Goal: Transaction & Acquisition: Purchase product/service

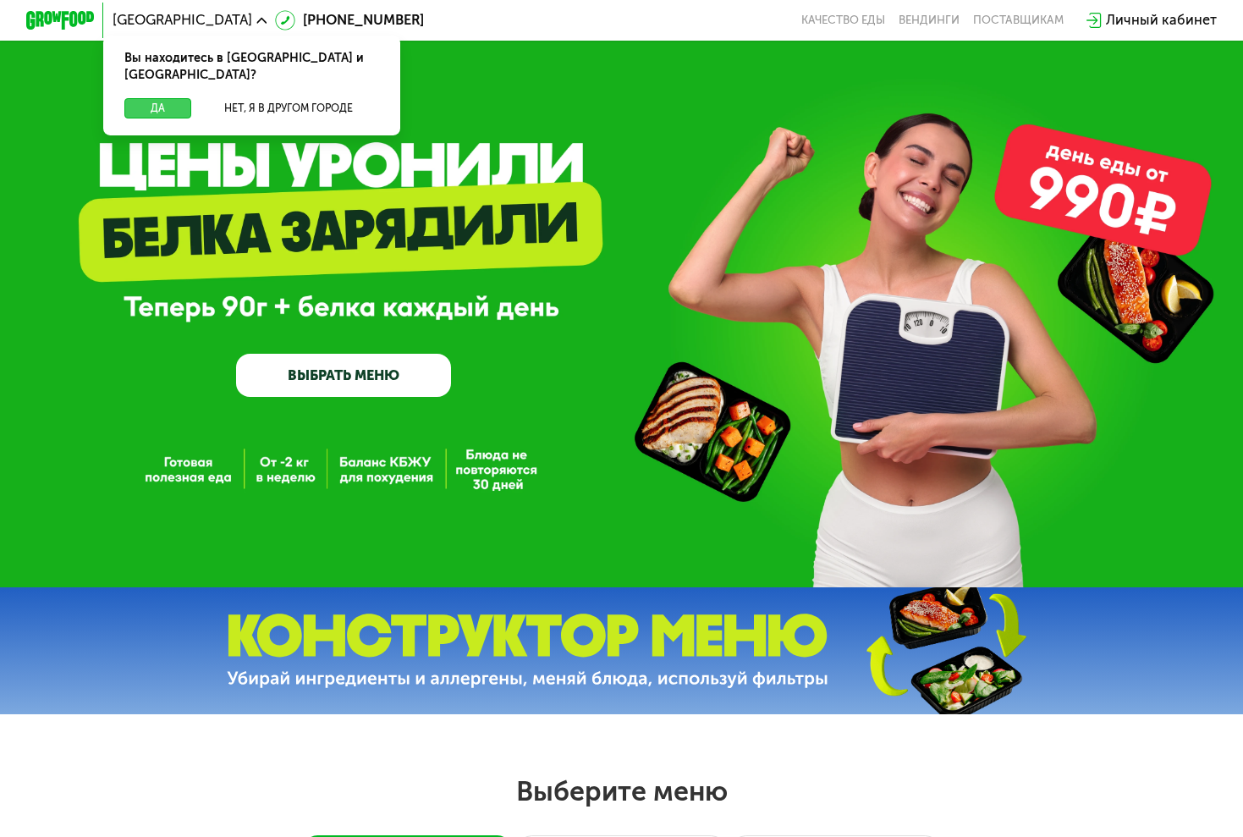
click at [154, 98] on button "Да" at bounding box center [157, 108] width 67 height 20
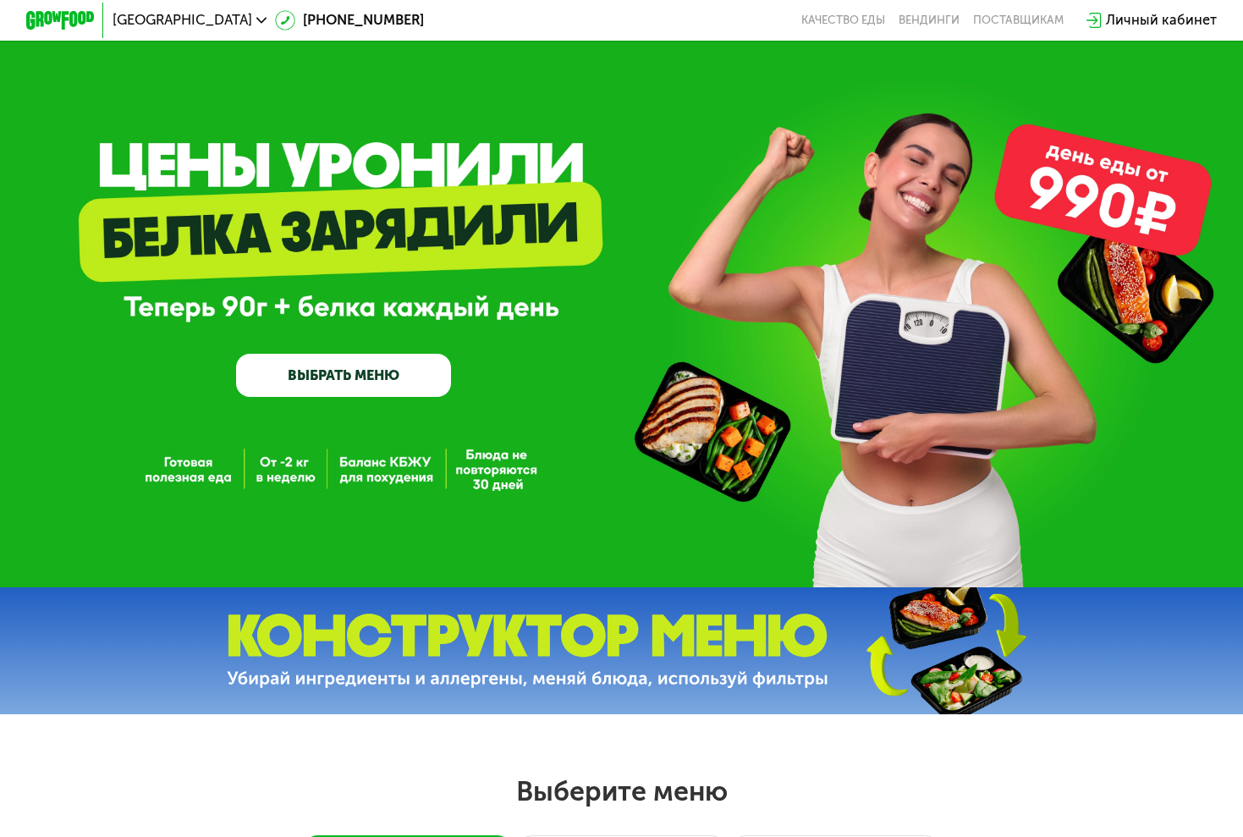
click at [343, 365] on link "ВЫБРАТЬ МЕНЮ" at bounding box center [343, 375] width 215 height 43
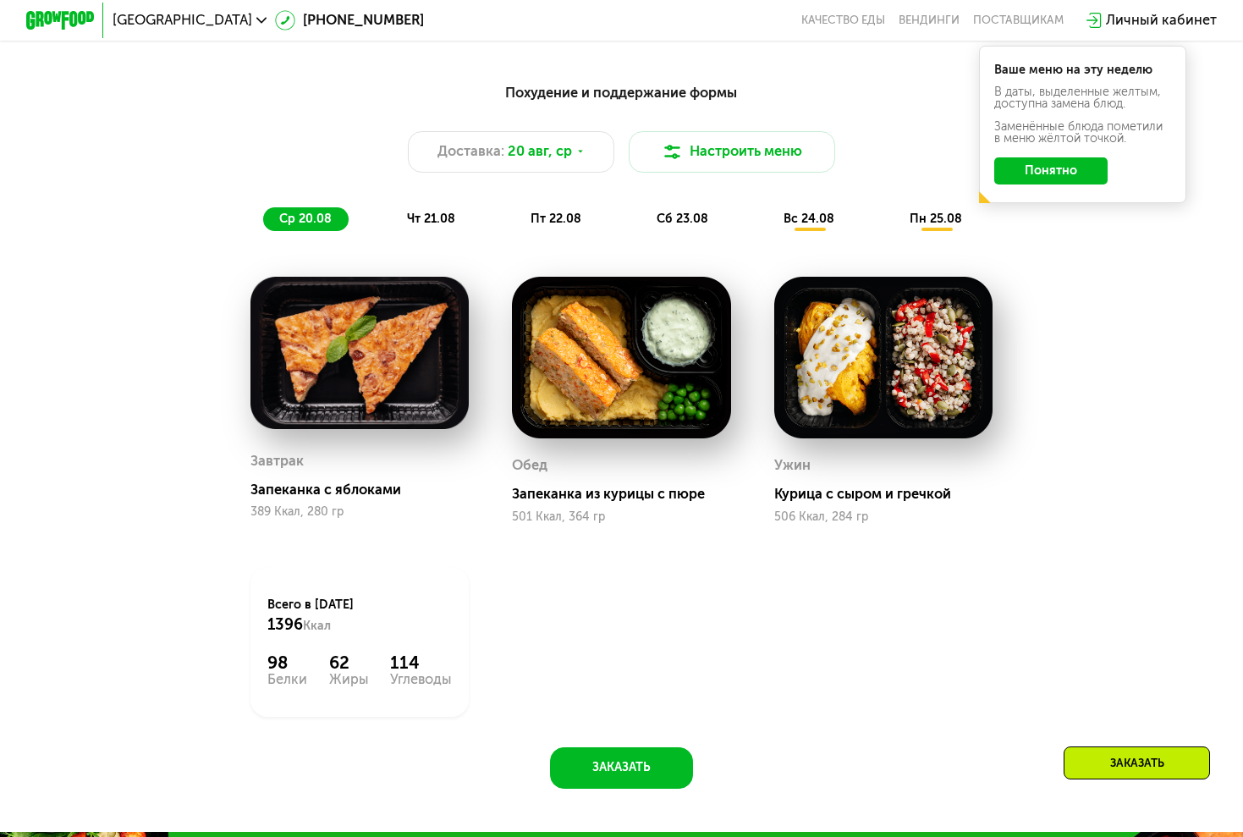
scroll to position [868, 0]
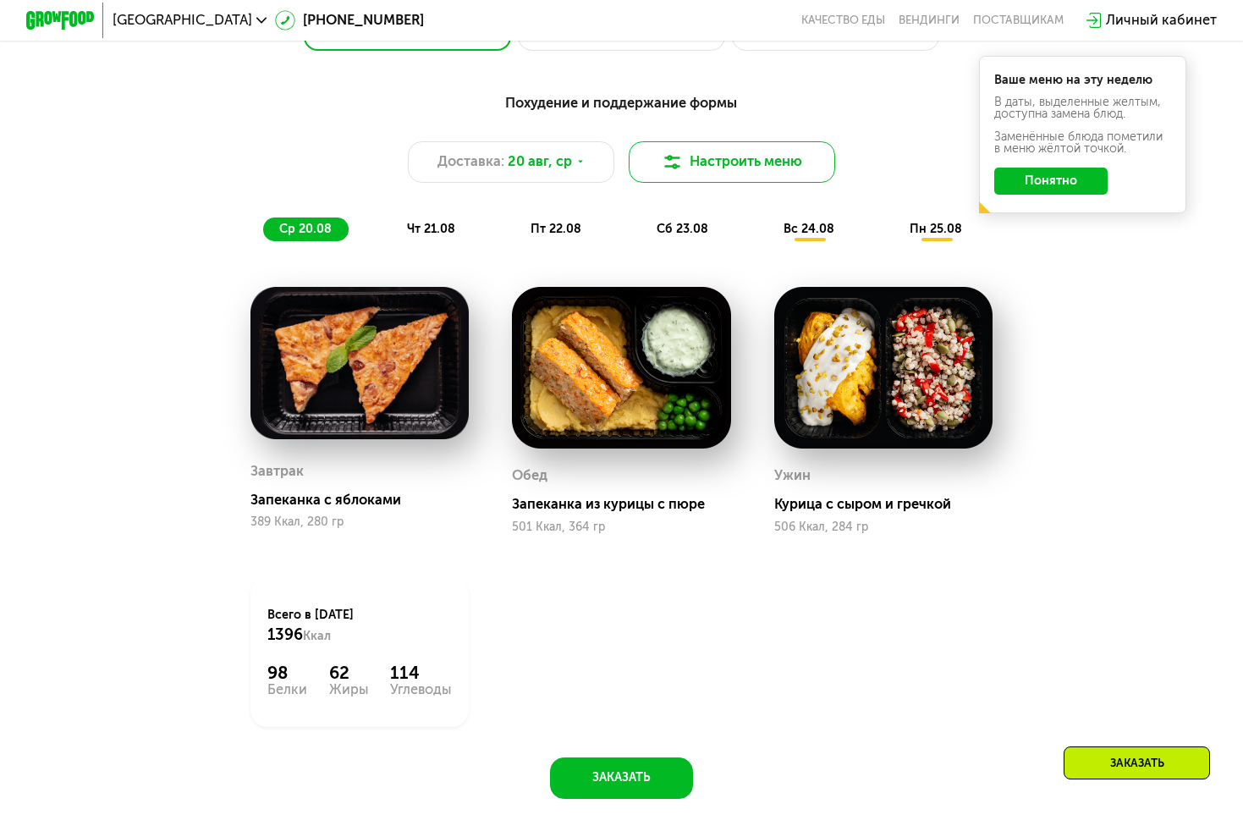
click at [718, 162] on button "Настроить меню" at bounding box center [732, 161] width 207 height 41
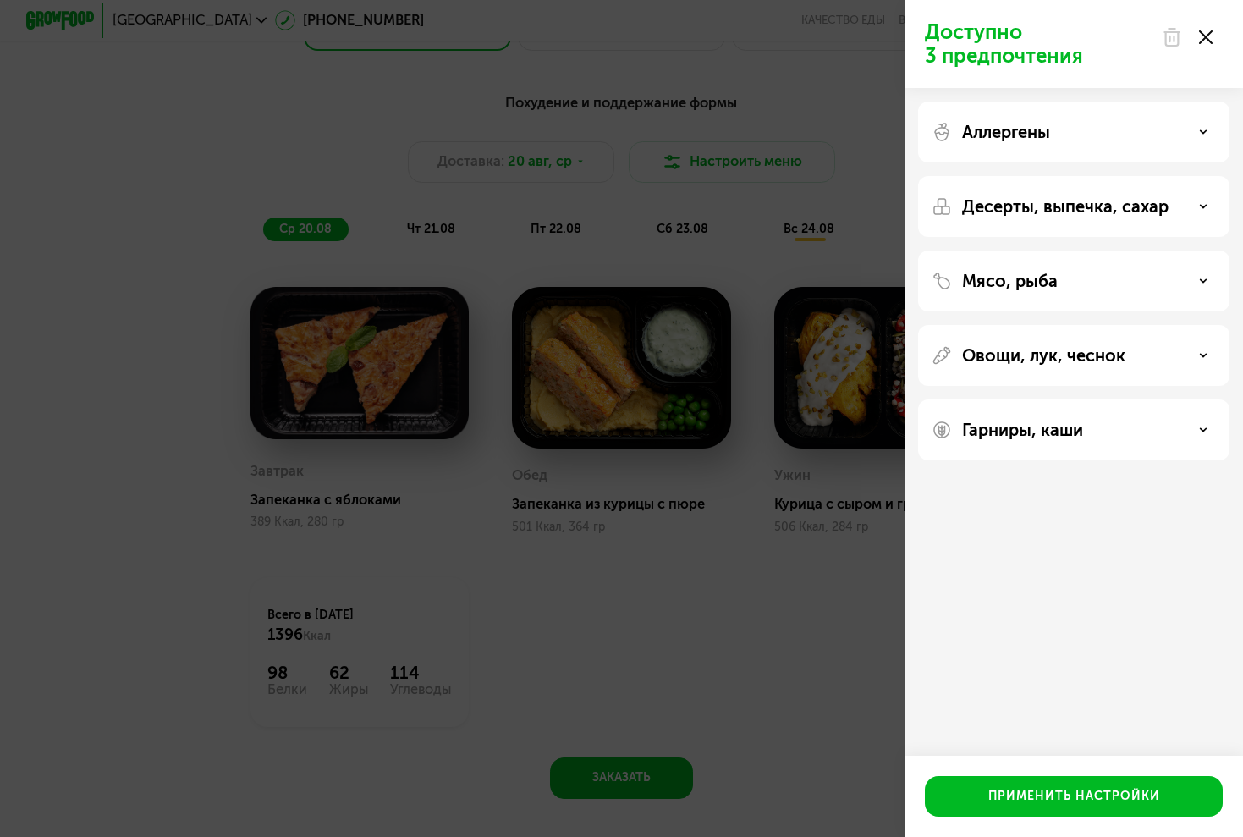
click at [1205, 30] on icon at bounding box center [1206, 37] width 14 height 14
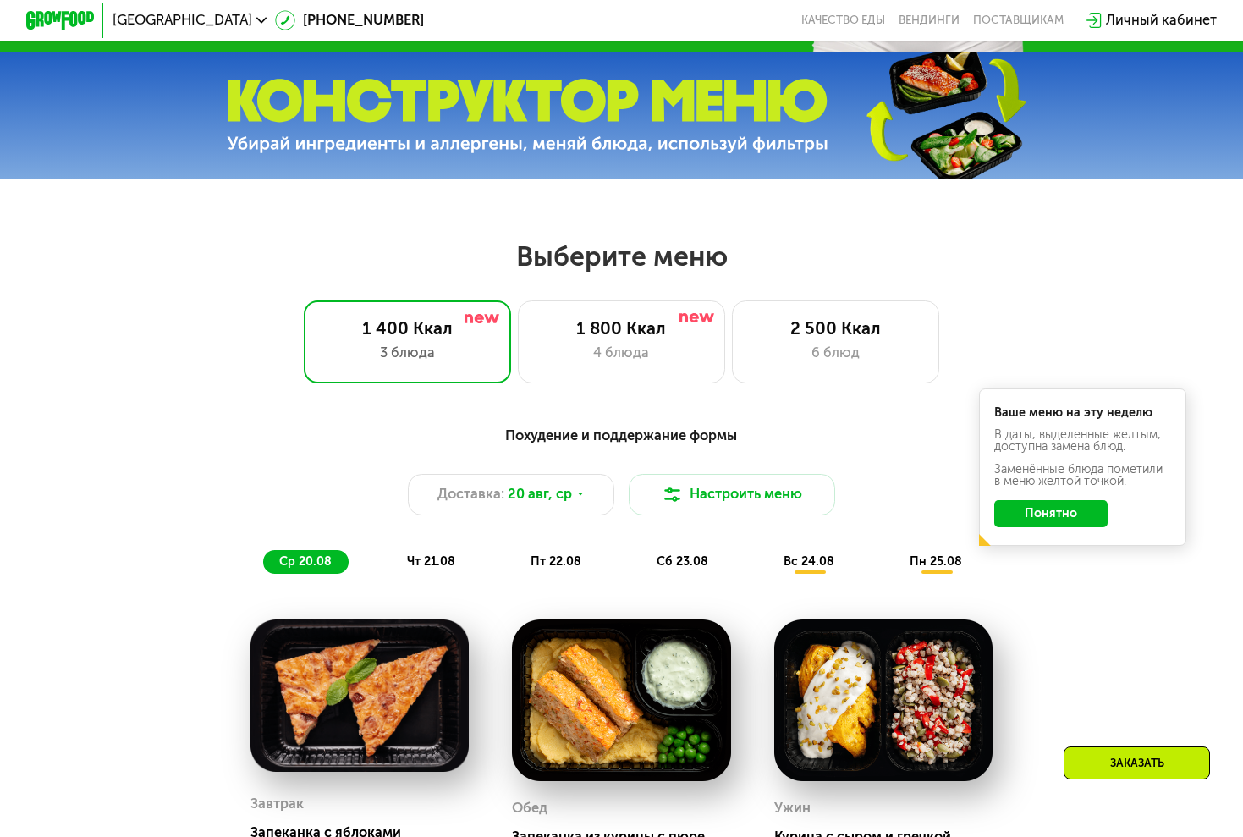
scroll to position [468, 0]
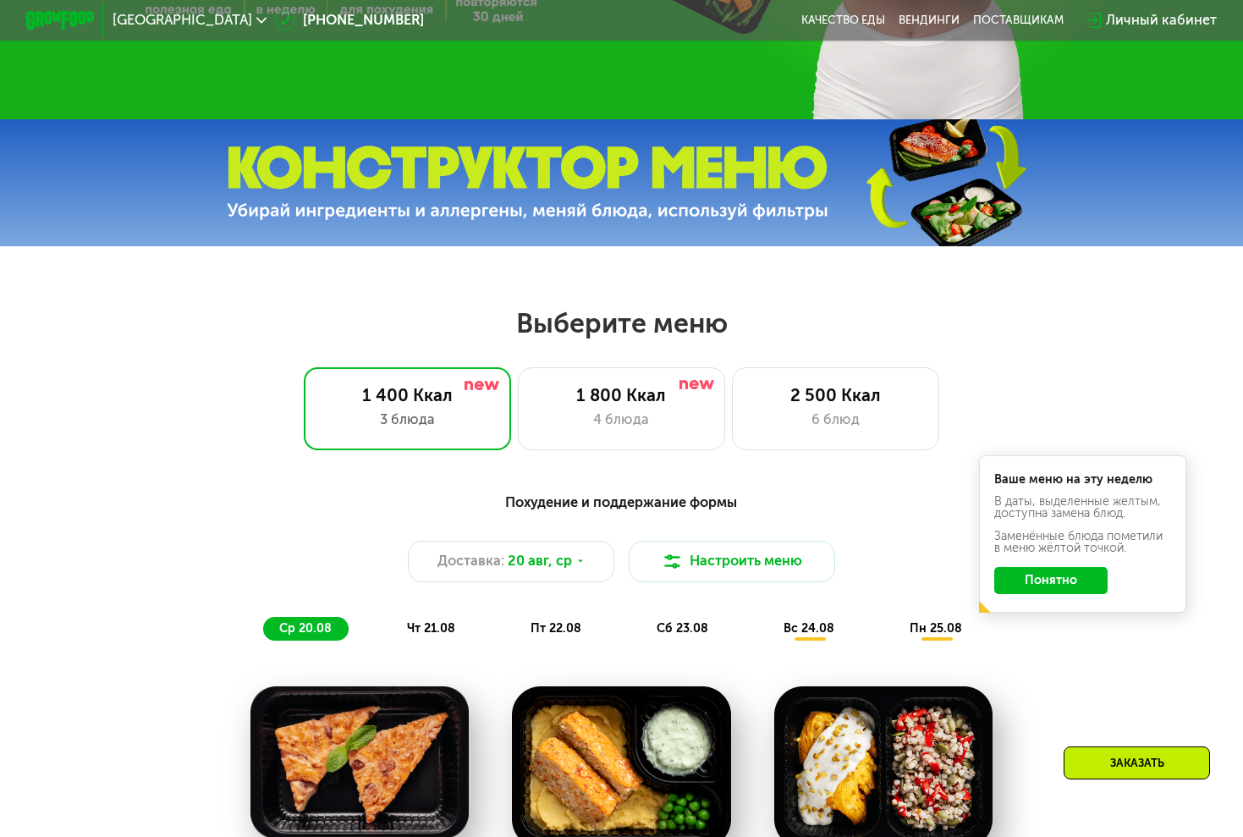
click at [1047, 588] on button "Понятно" at bounding box center [1051, 581] width 113 height 28
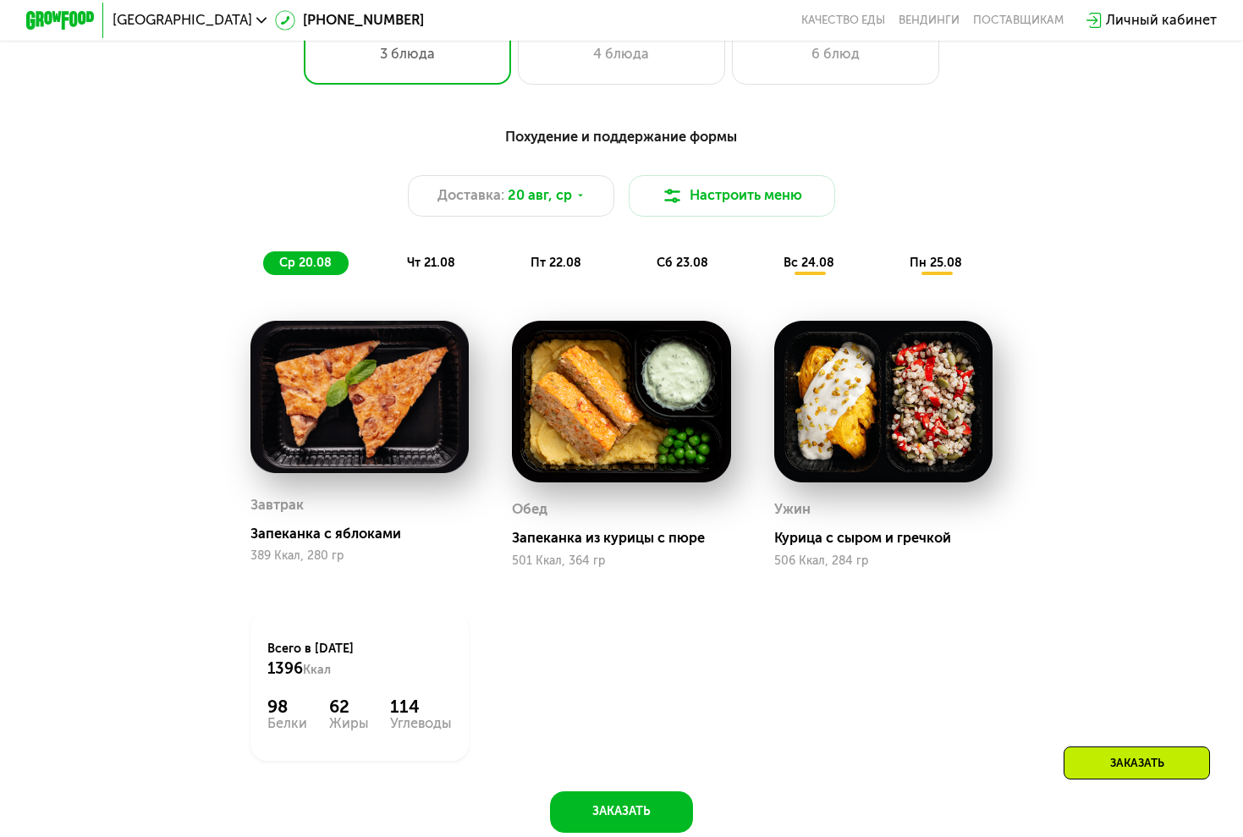
scroll to position [838, 0]
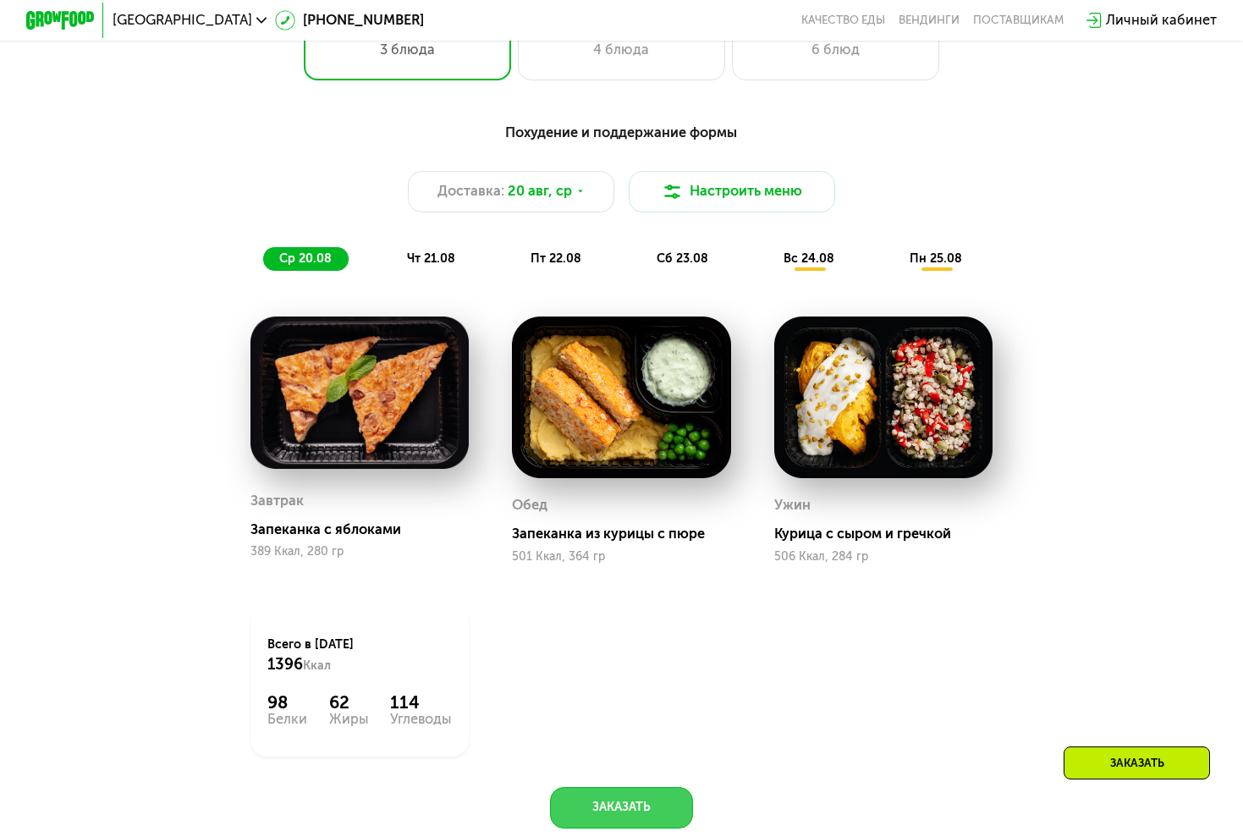
click at [632, 811] on button "Заказать" at bounding box center [621, 807] width 143 height 41
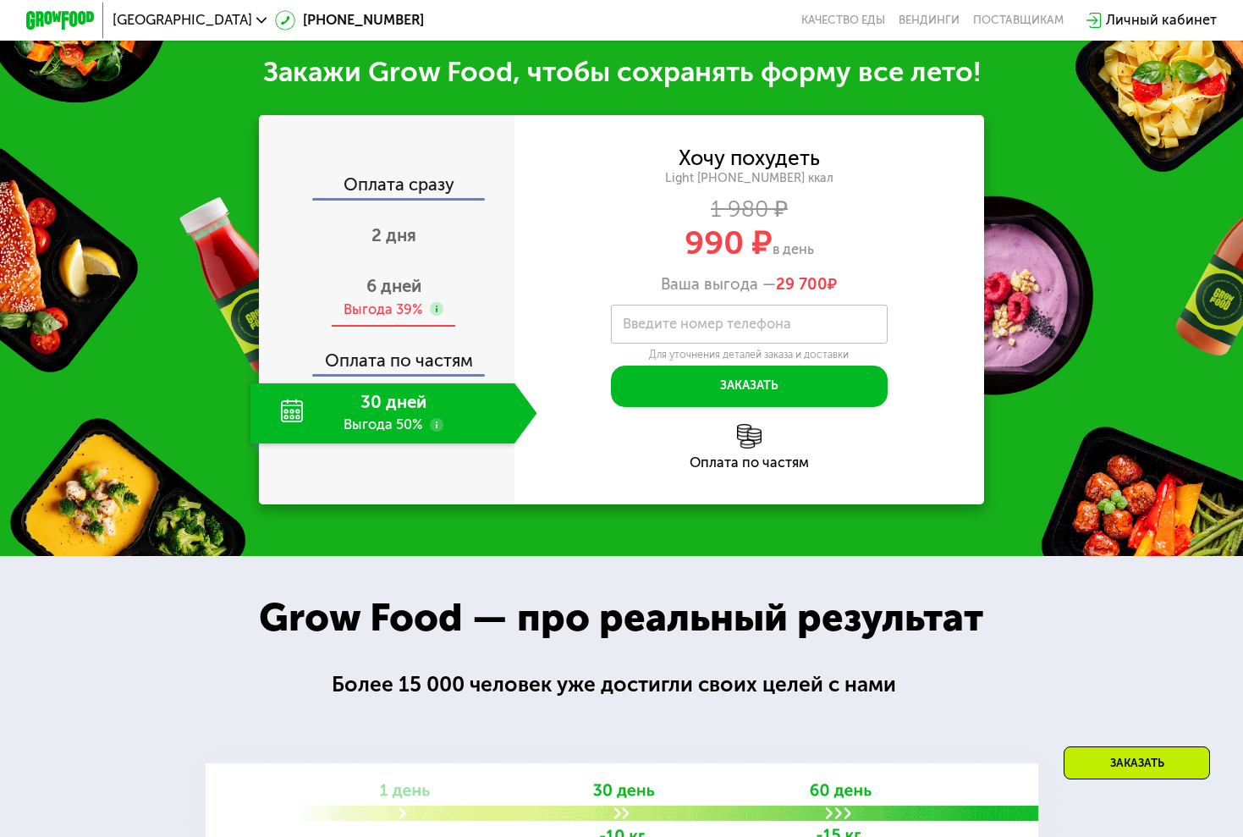
click at [381, 276] on span "6 дней" at bounding box center [393, 286] width 55 height 20
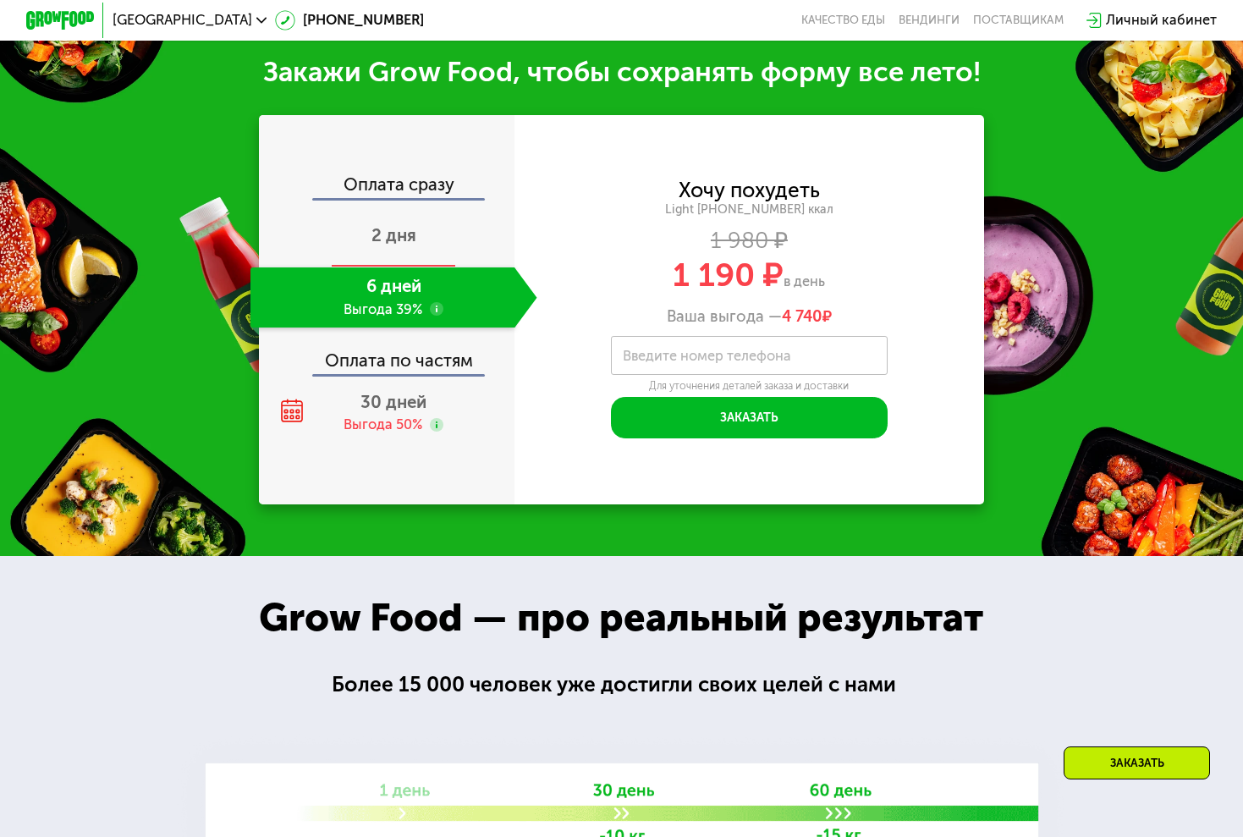
click at [374, 244] on div "2 дня" at bounding box center [394, 237] width 287 height 60
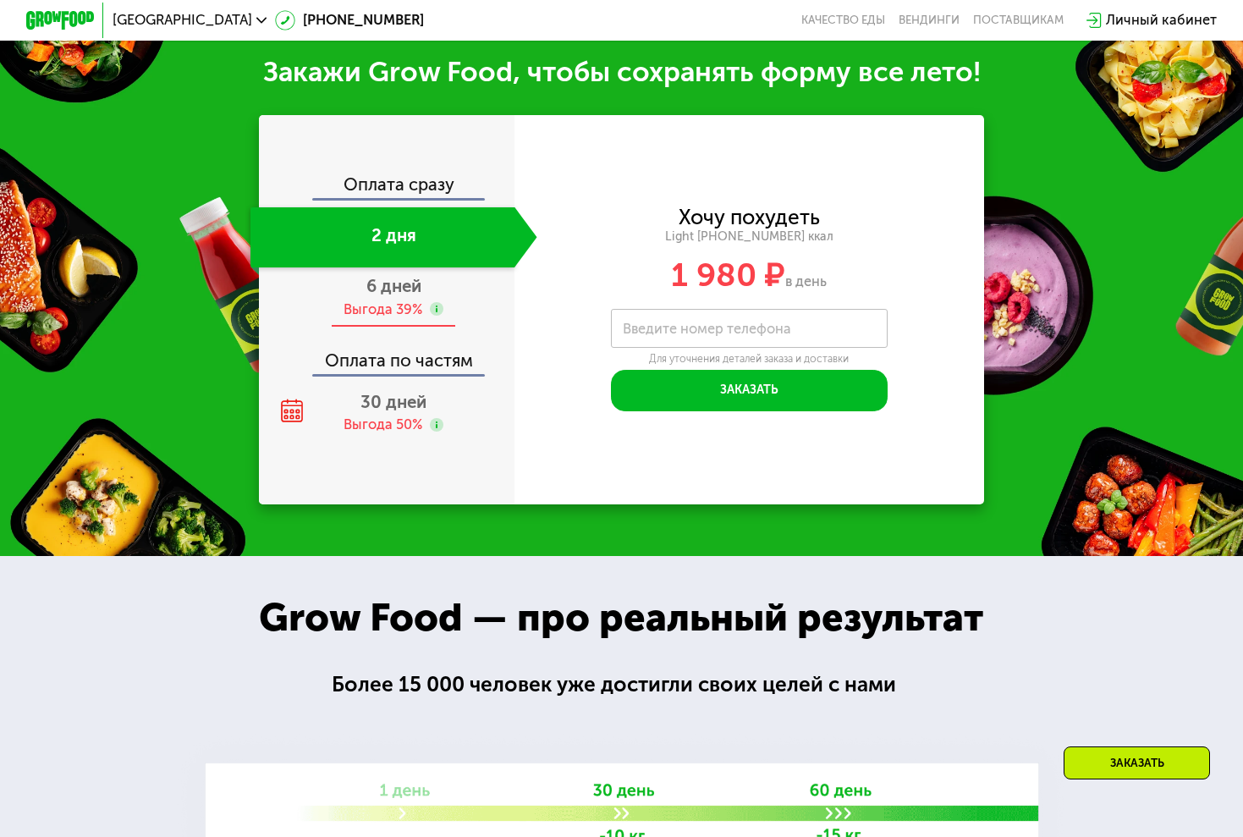
click at [388, 282] on span "6 дней" at bounding box center [393, 286] width 55 height 20
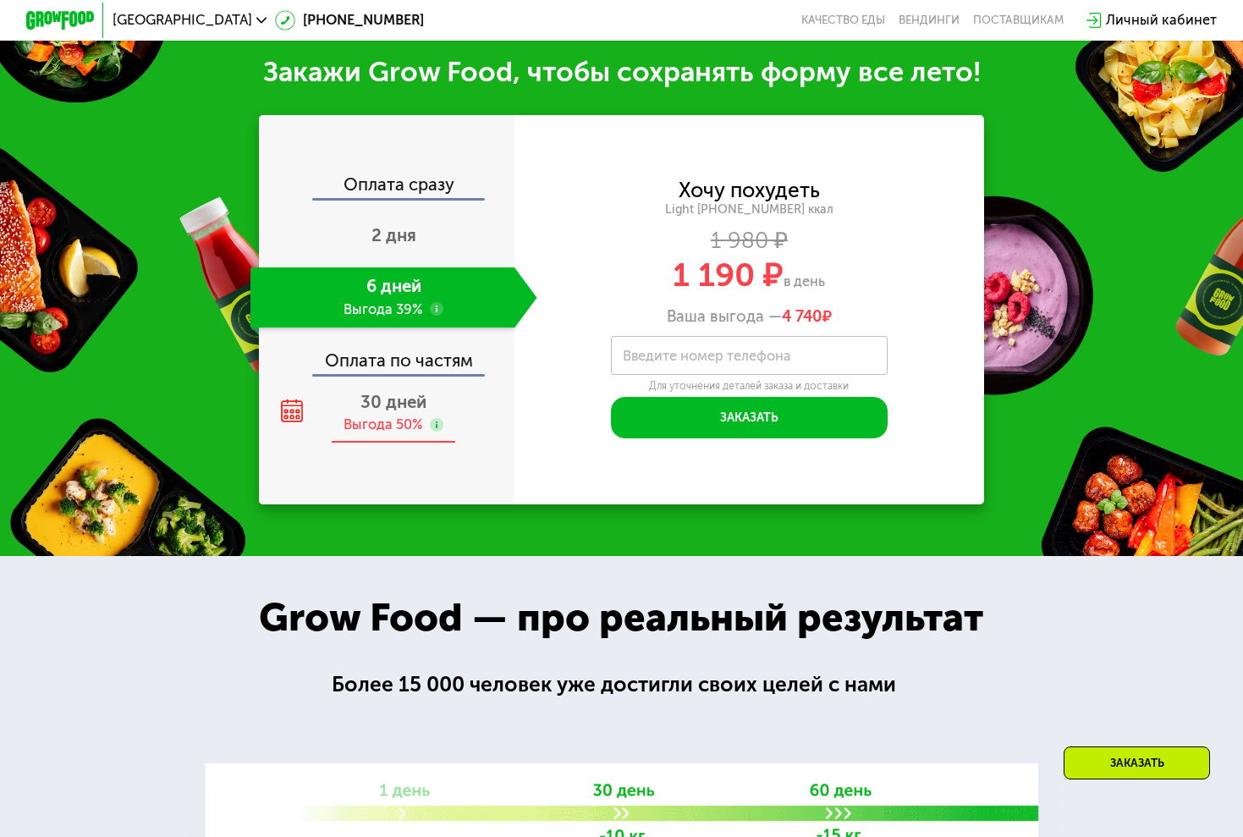
click at [418, 405] on span "30 дней" at bounding box center [394, 402] width 66 height 20
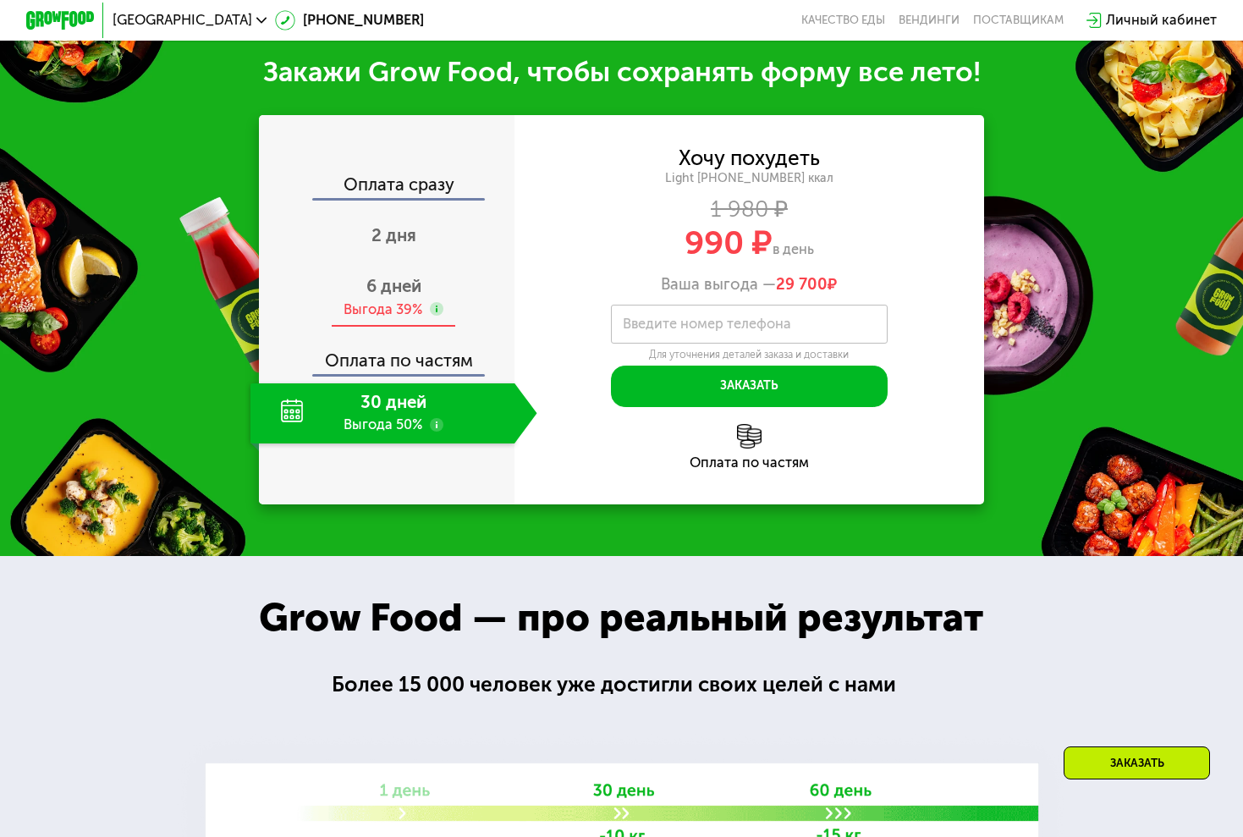
click at [412, 289] on span "6 дней" at bounding box center [393, 286] width 55 height 20
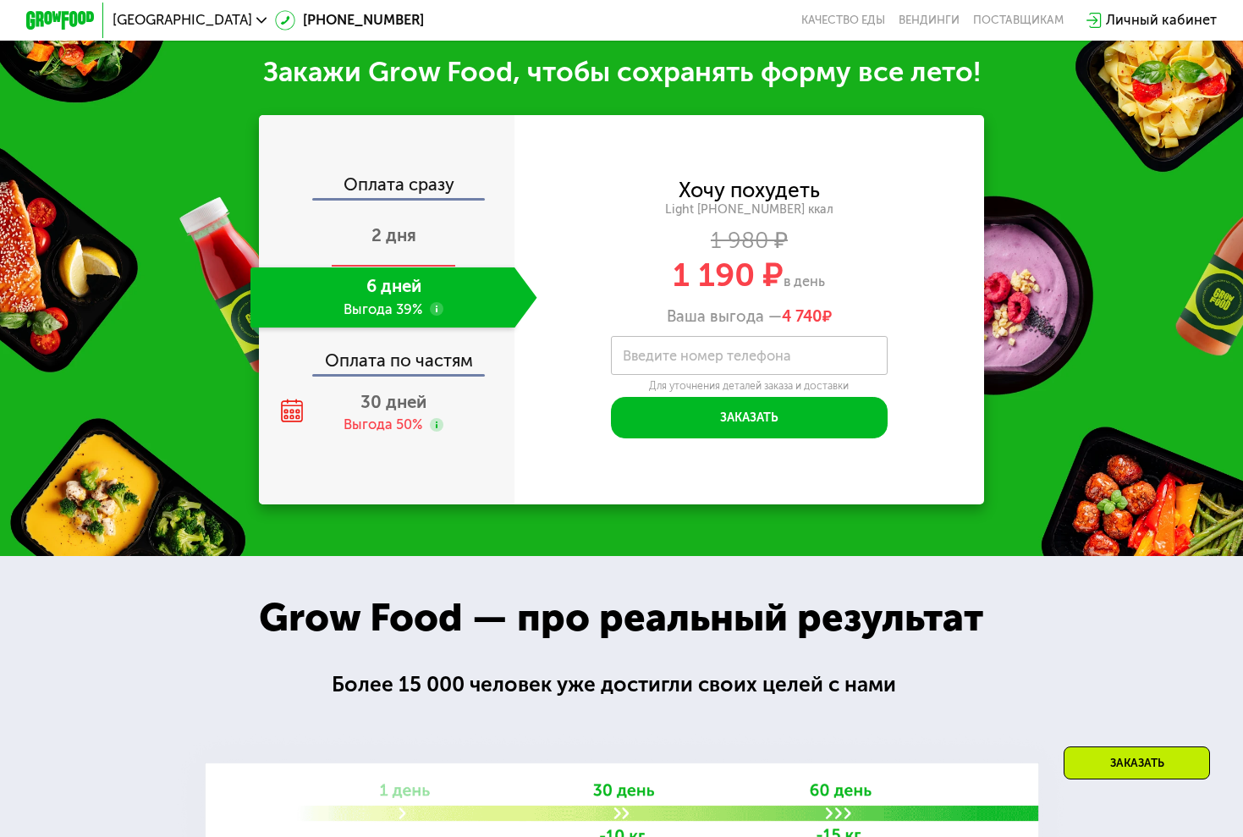
click at [408, 245] on div "2 дня" at bounding box center [394, 237] width 287 height 60
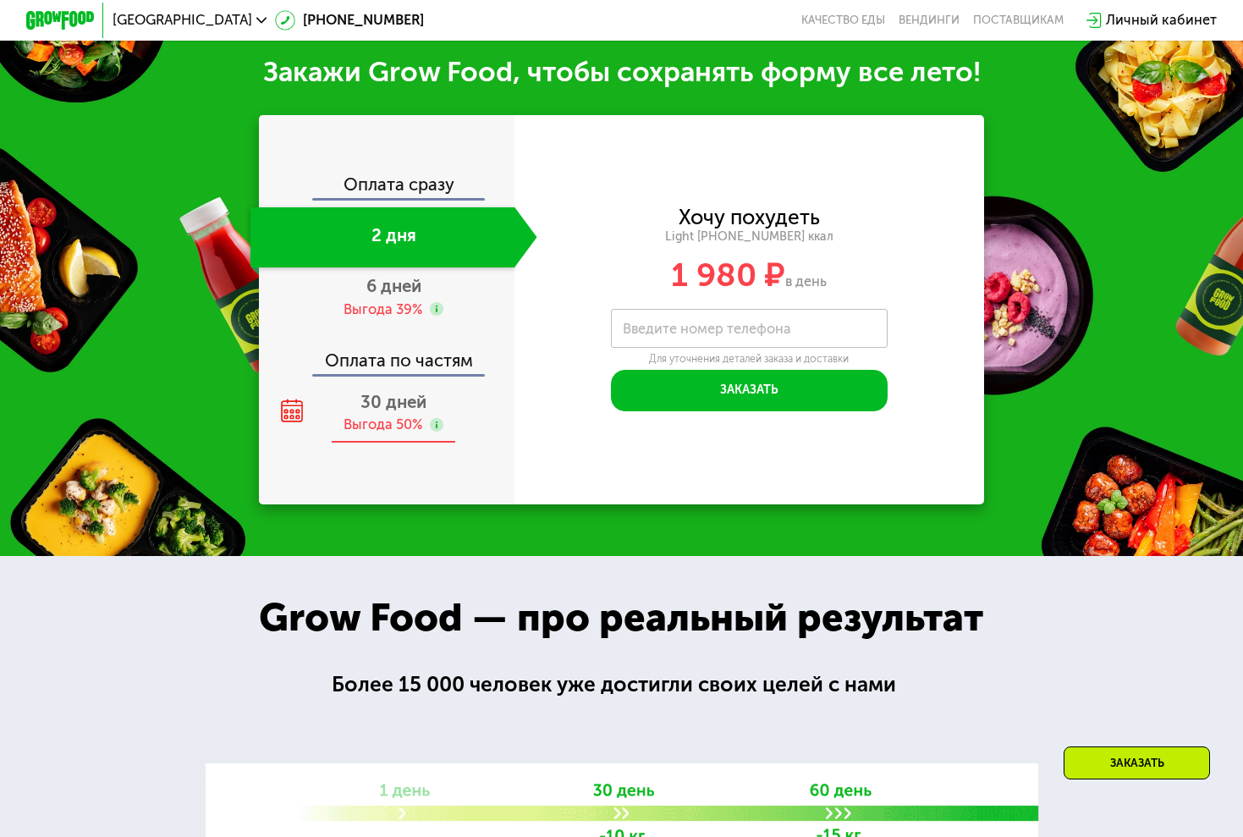
click at [401, 398] on span "30 дней" at bounding box center [394, 402] width 66 height 20
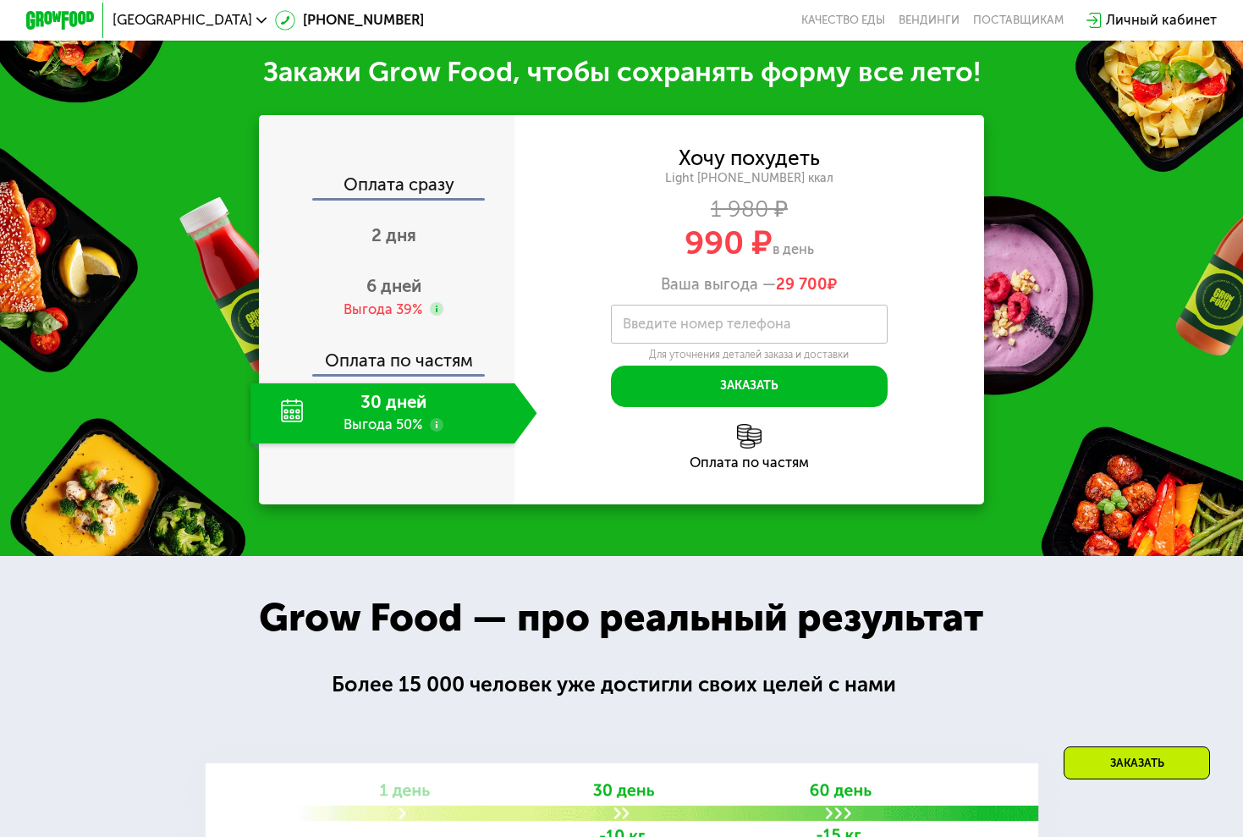
click at [399, 182] on div "Оплата сразу" at bounding box center [388, 187] width 254 height 23
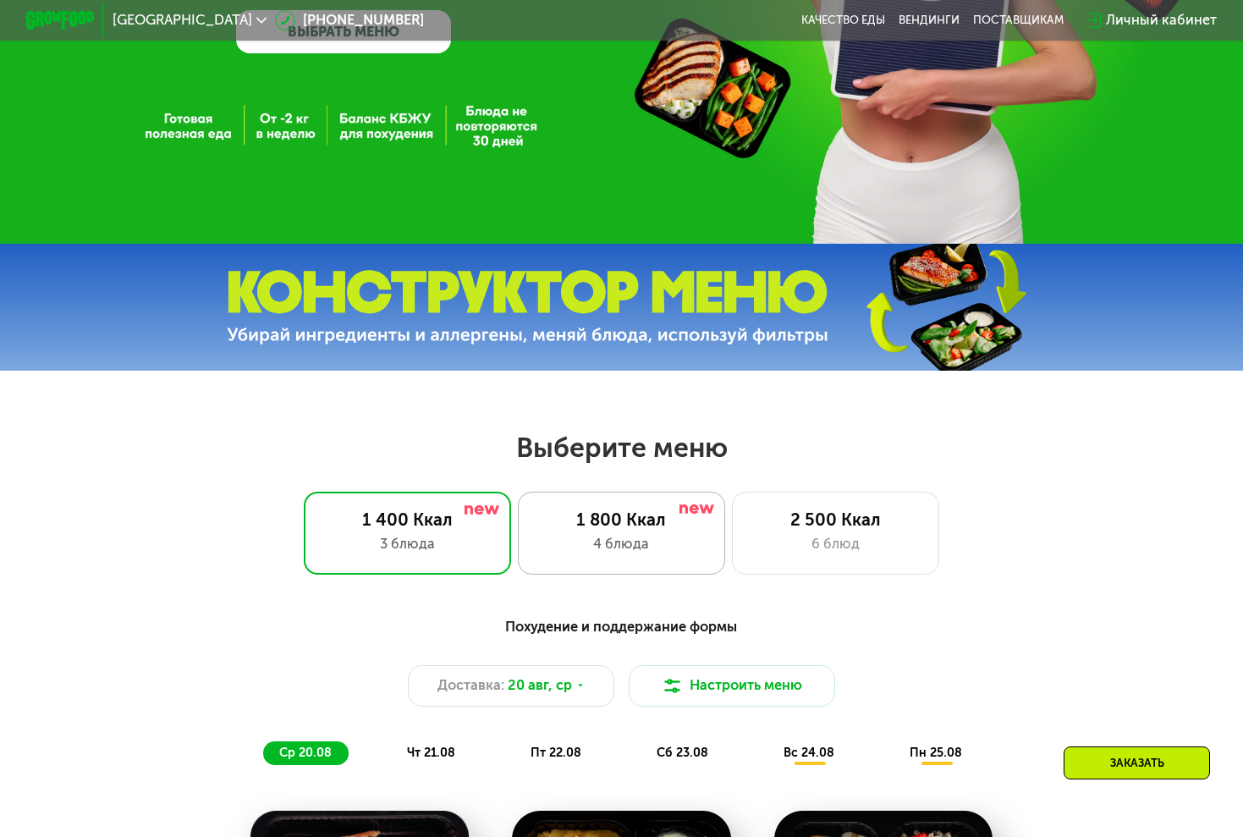
scroll to position [344, 0]
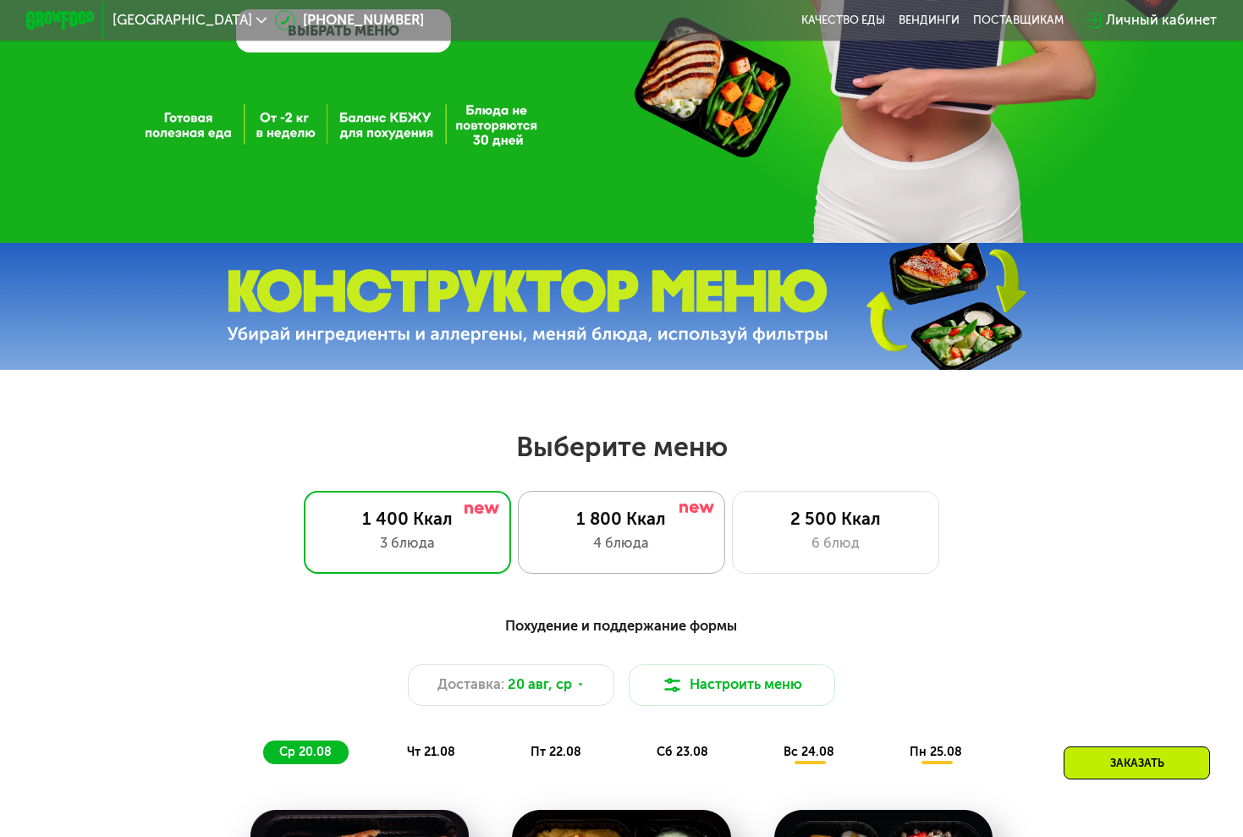
click at [670, 552] on div "4 блюда" at bounding box center [621, 543] width 171 height 20
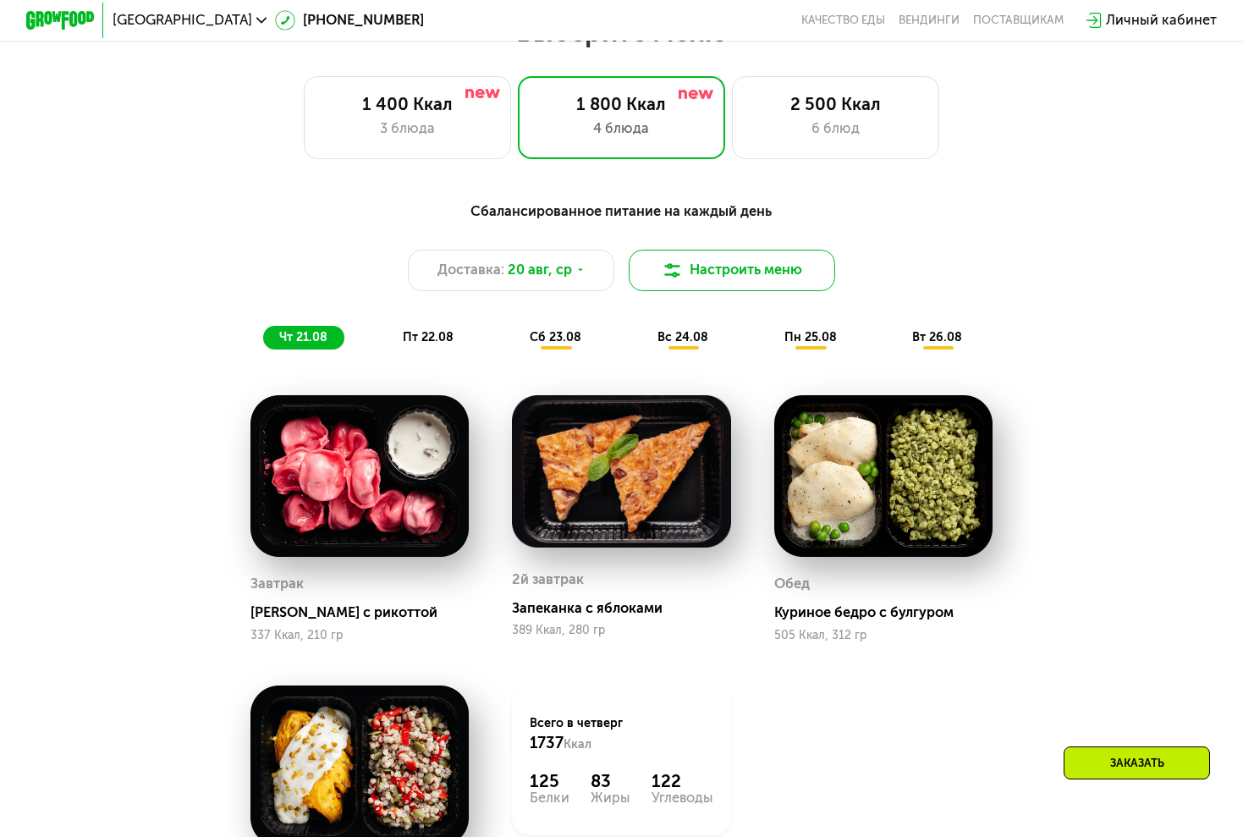
scroll to position [754, 0]
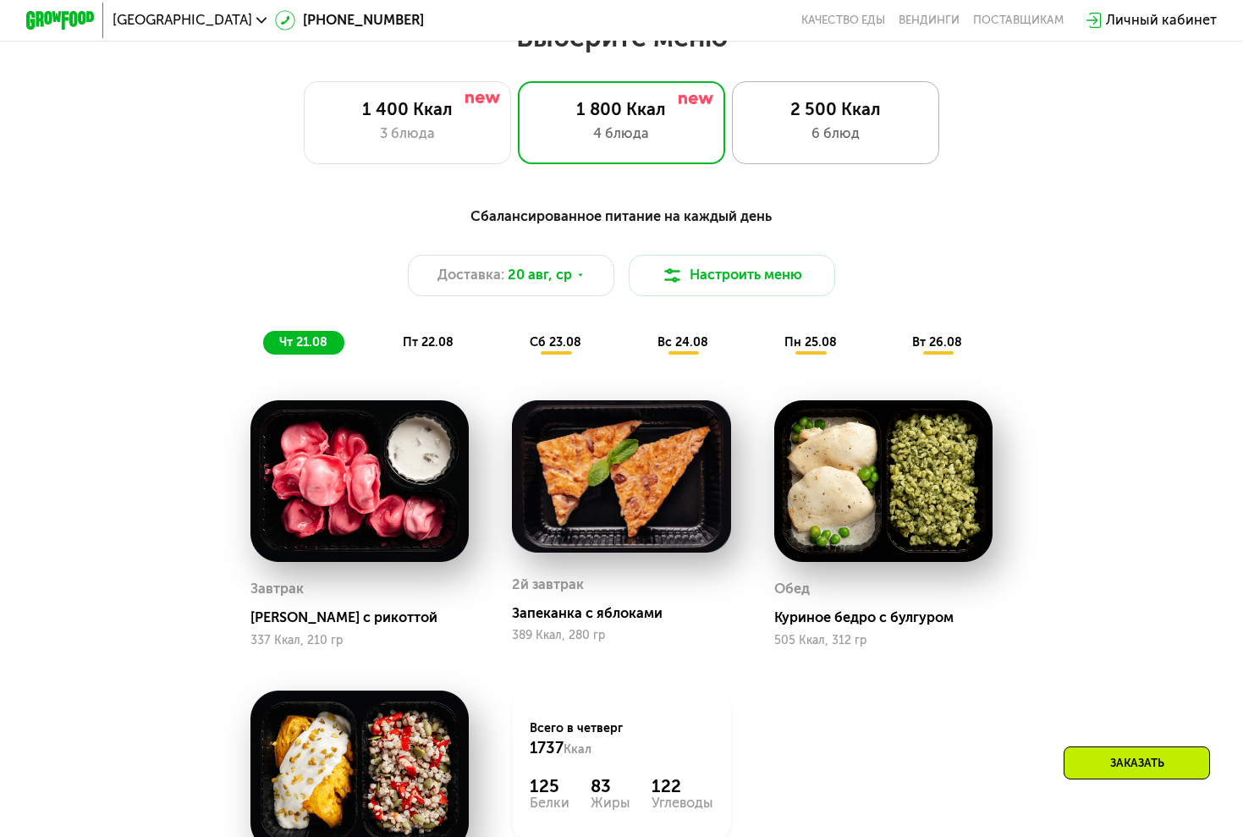
click at [811, 118] on div "2 500 Ккал" at bounding box center [835, 109] width 171 height 20
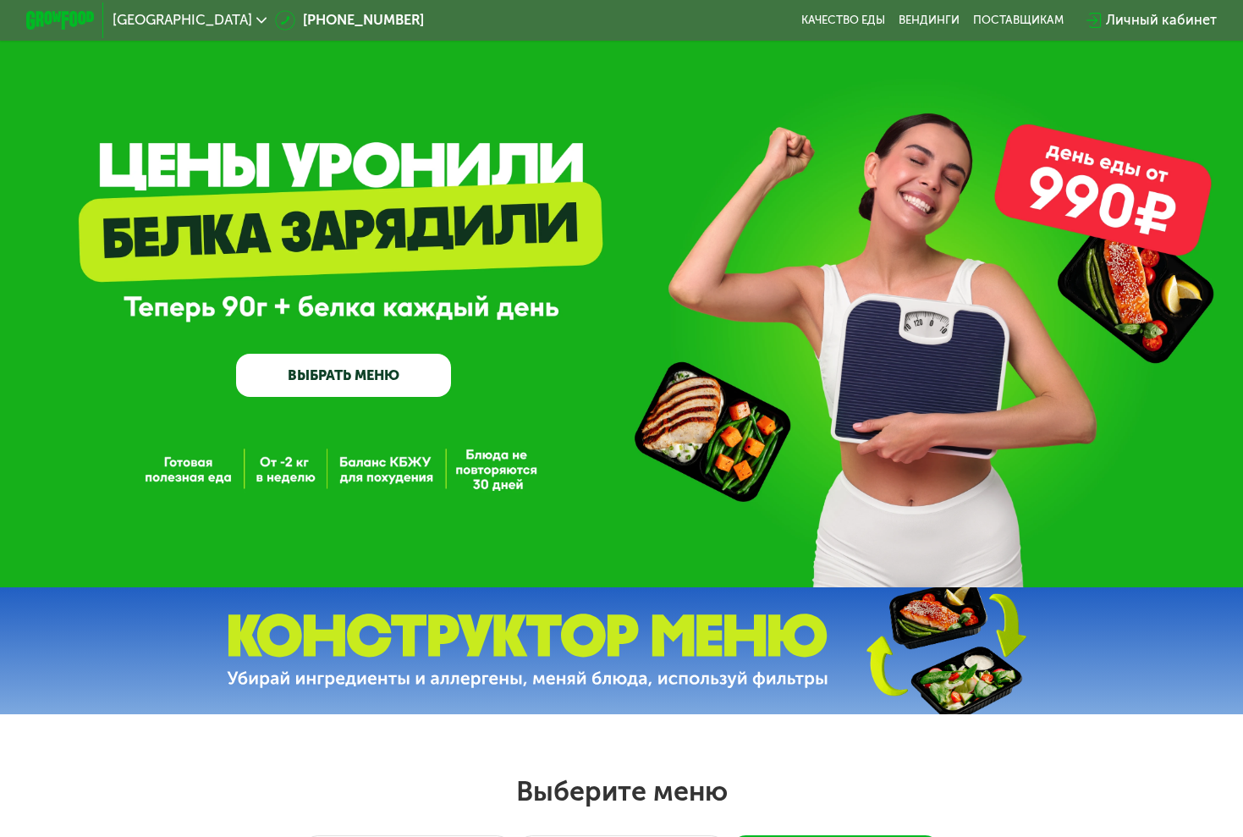
scroll to position [0, 0]
click at [394, 364] on link "ВЫБРАТЬ МЕНЮ" at bounding box center [343, 375] width 215 height 43
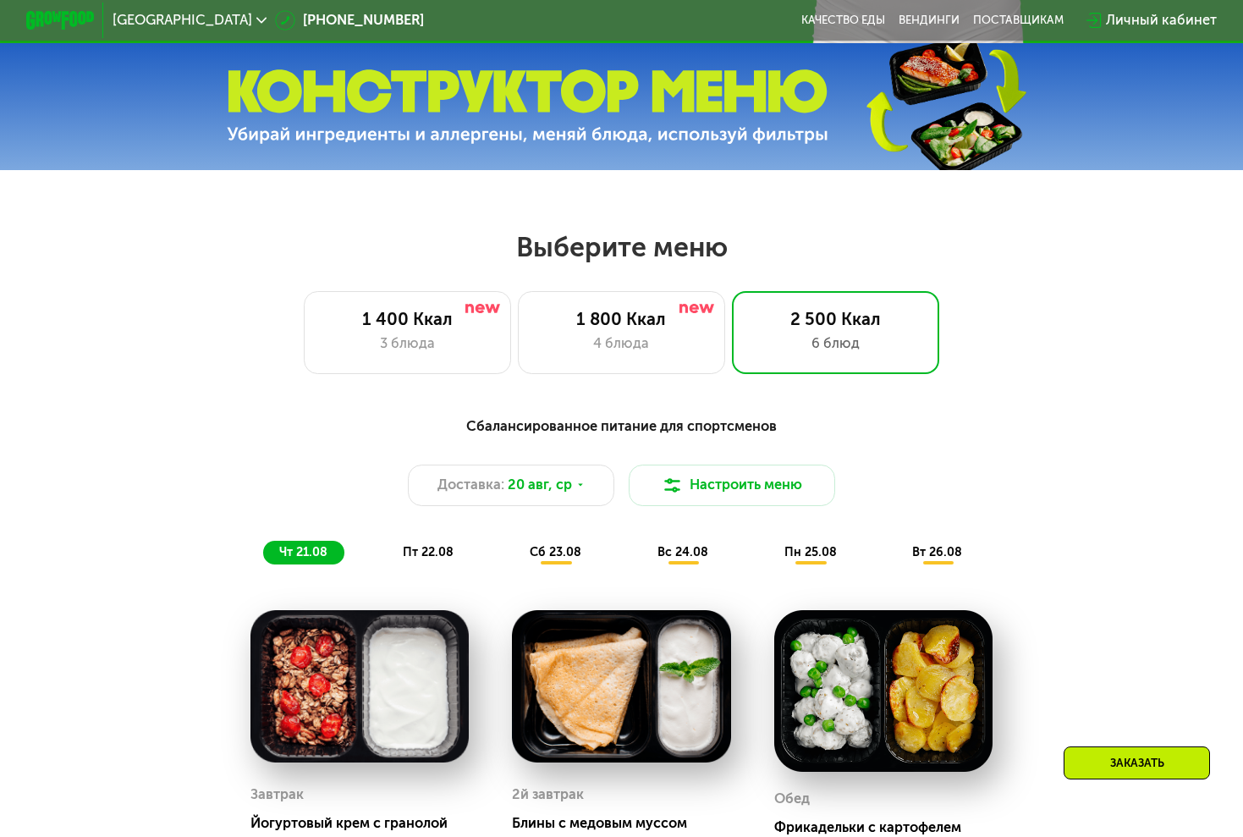
scroll to position [734, 0]
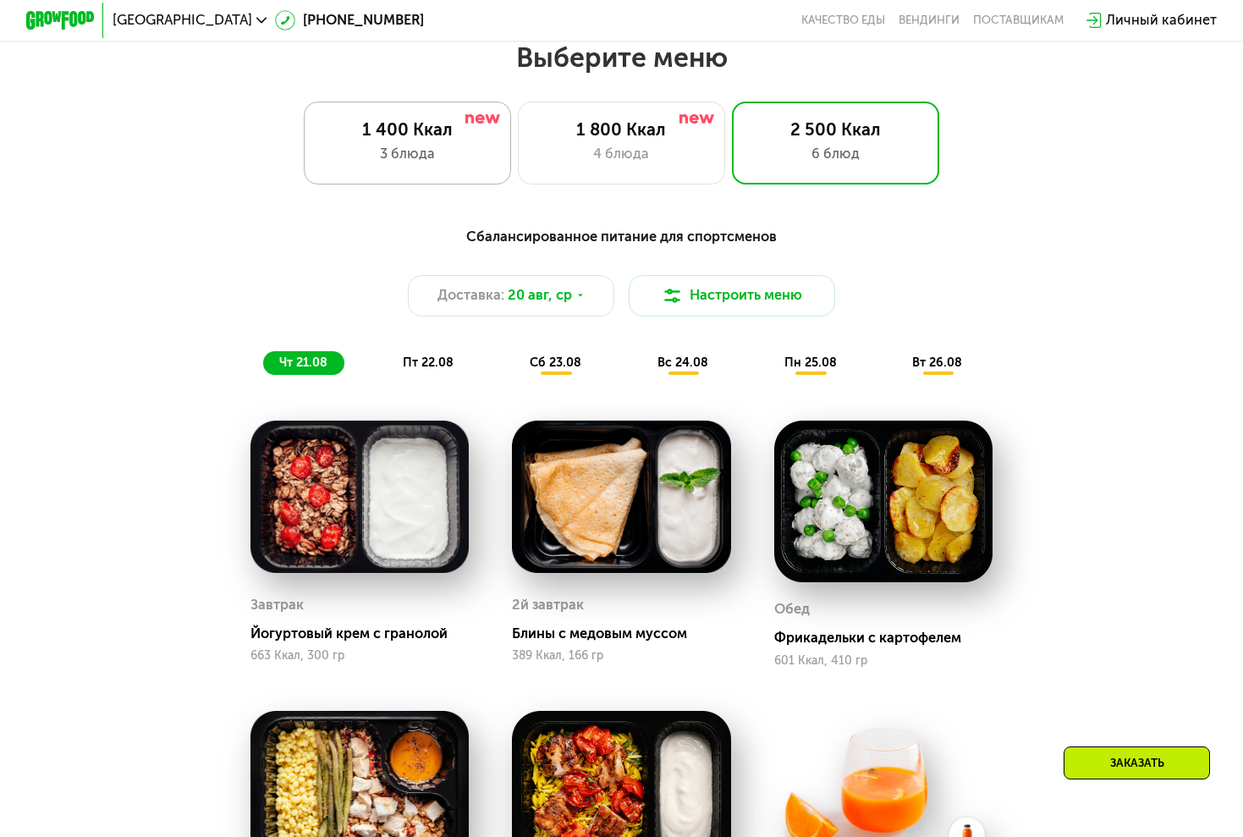
click at [498, 122] on img at bounding box center [483, 118] width 35 height 9
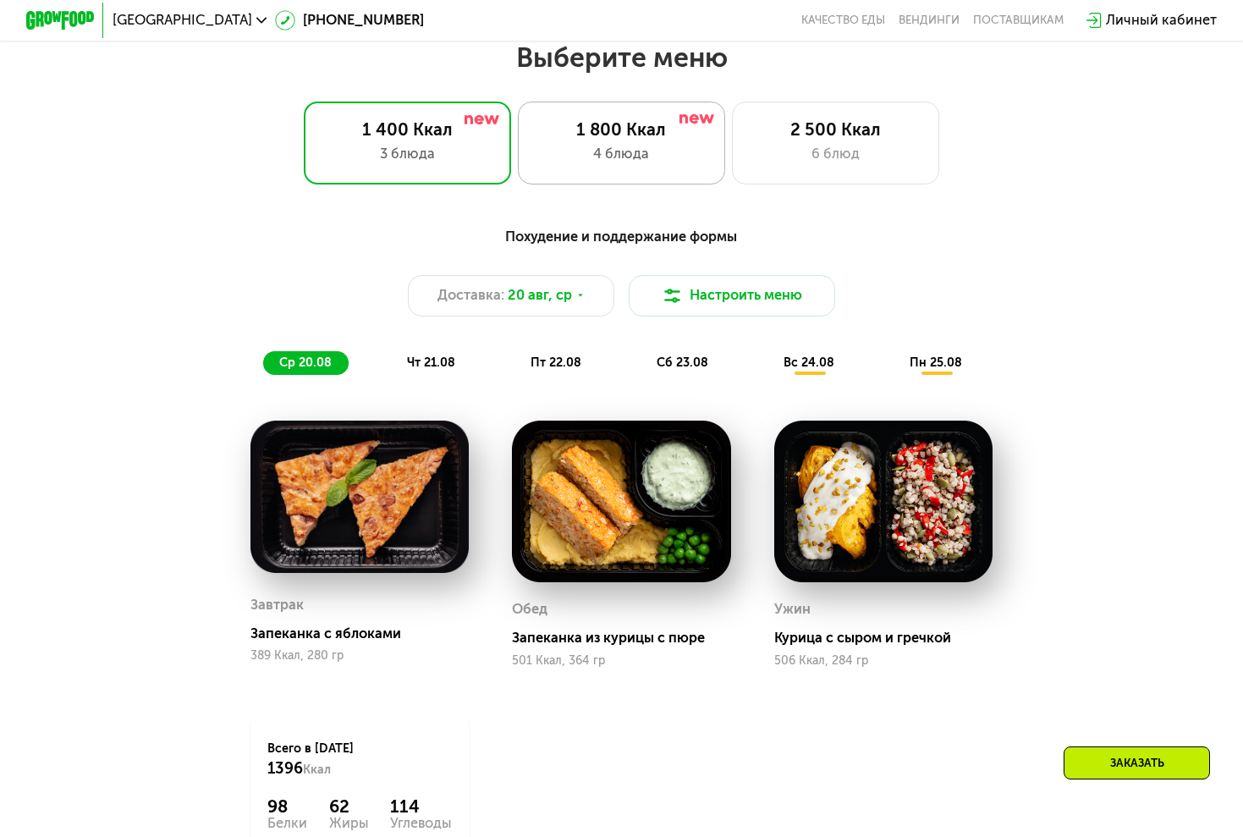
click at [606, 146] on div "4 блюда" at bounding box center [621, 154] width 171 height 20
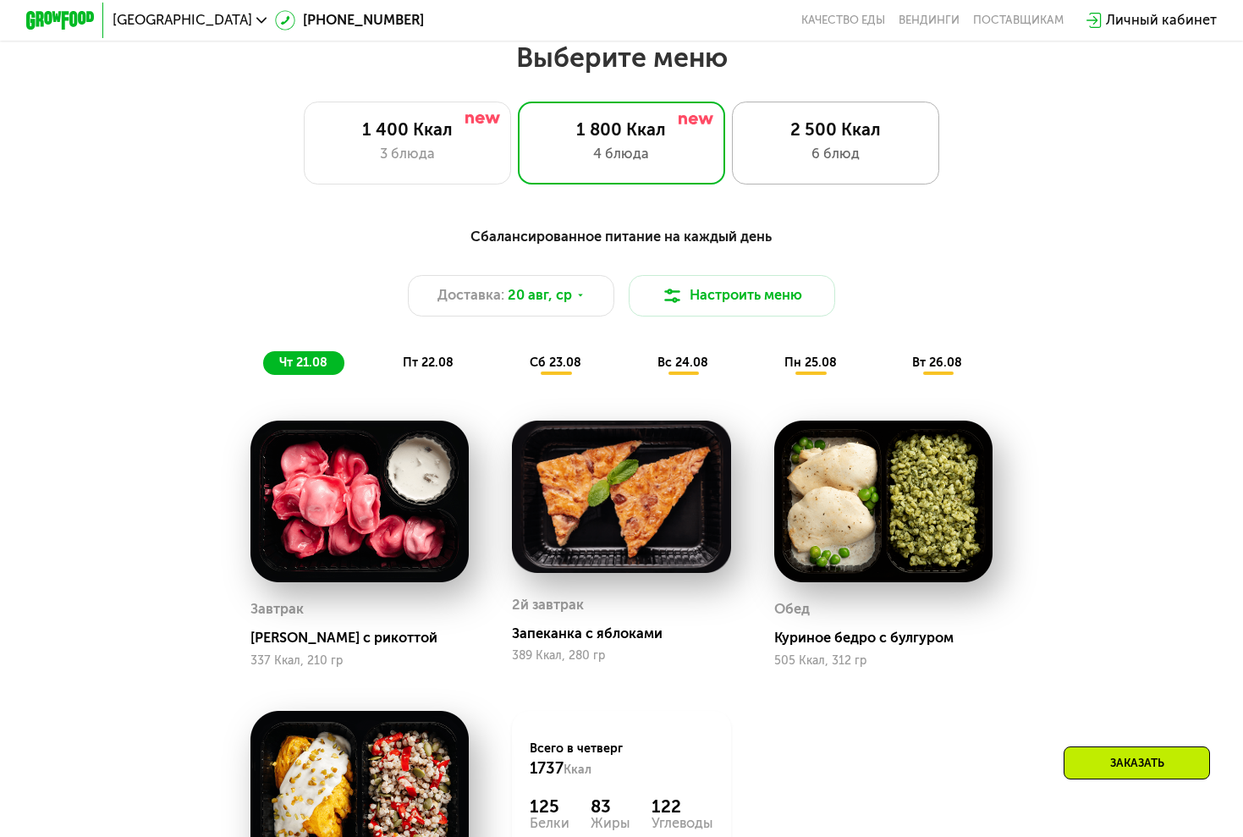
click at [764, 152] on div "6 блюд" at bounding box center [835, 154] width 171 height 20
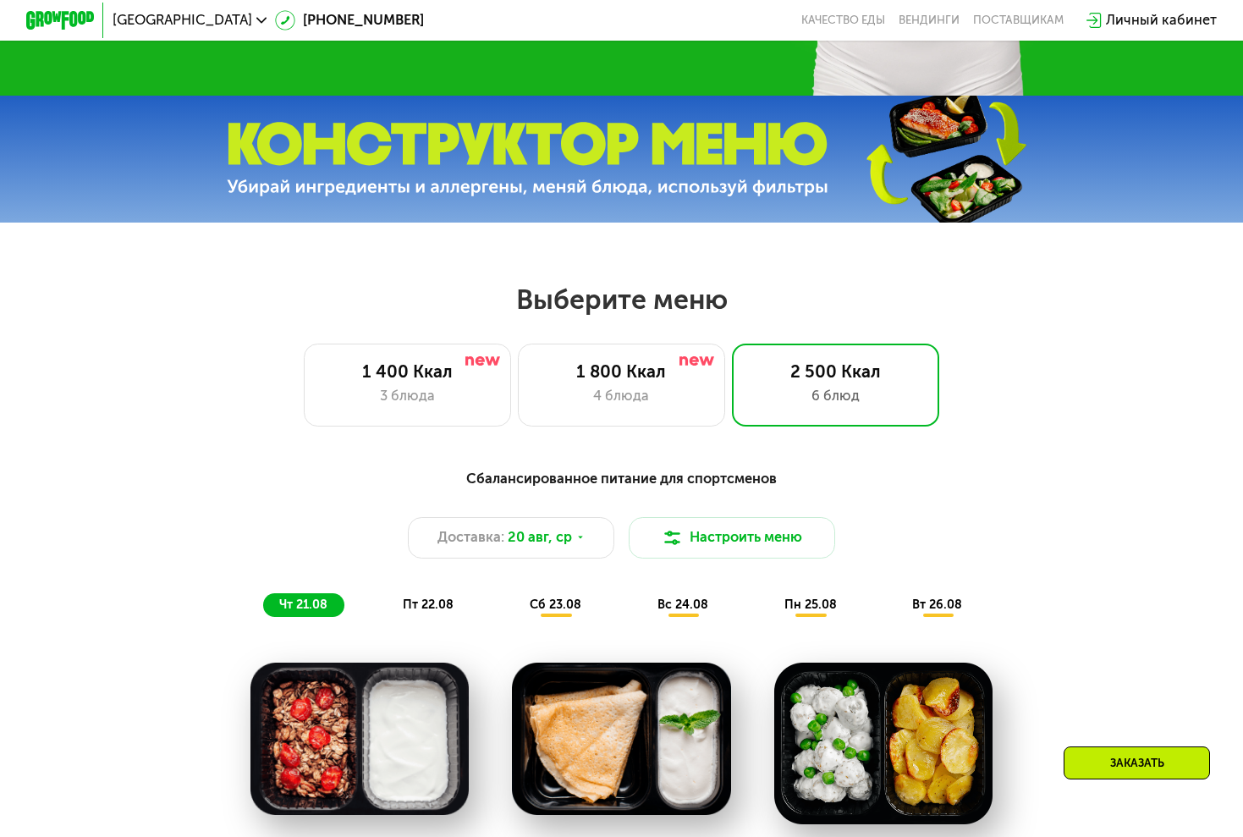
scroll to position [468, 0]
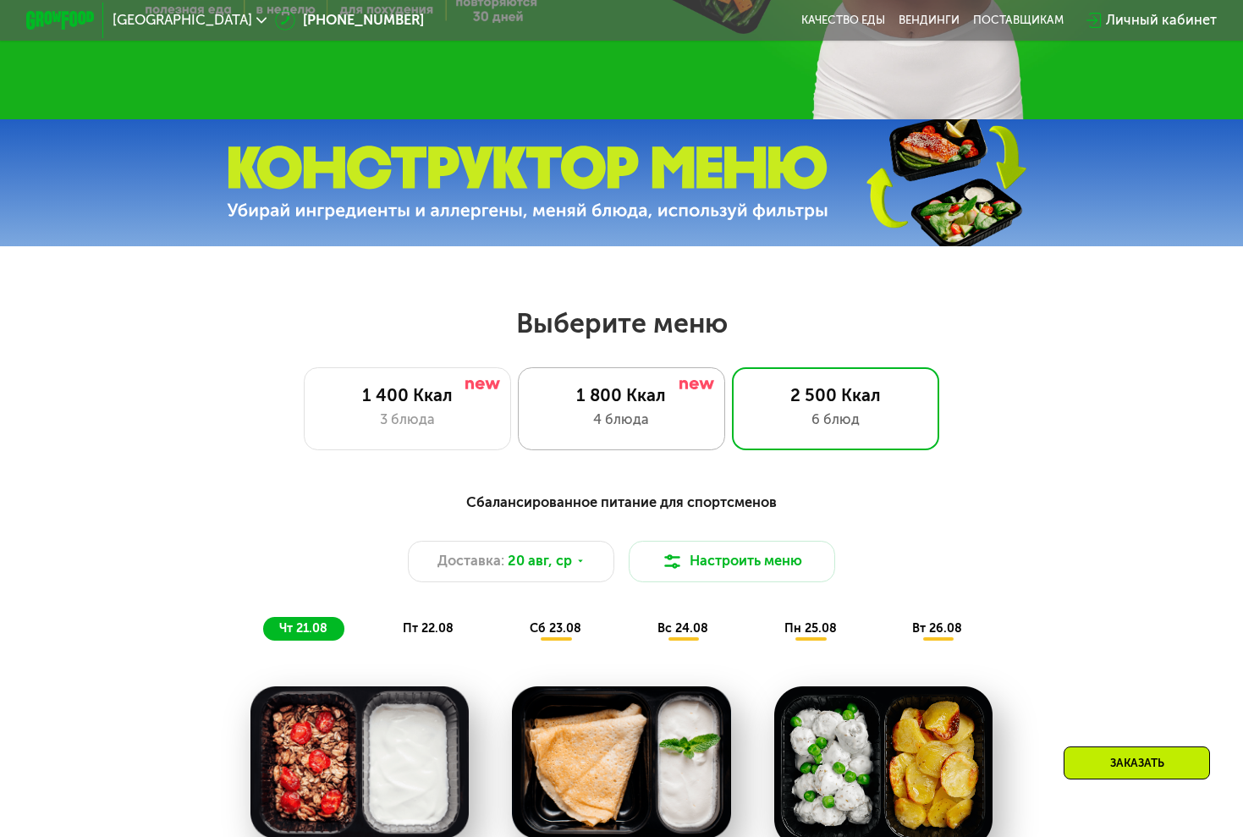
click at [634, 411] on div "4 блюда" at bounding box center [621, 420] width 171 height 20
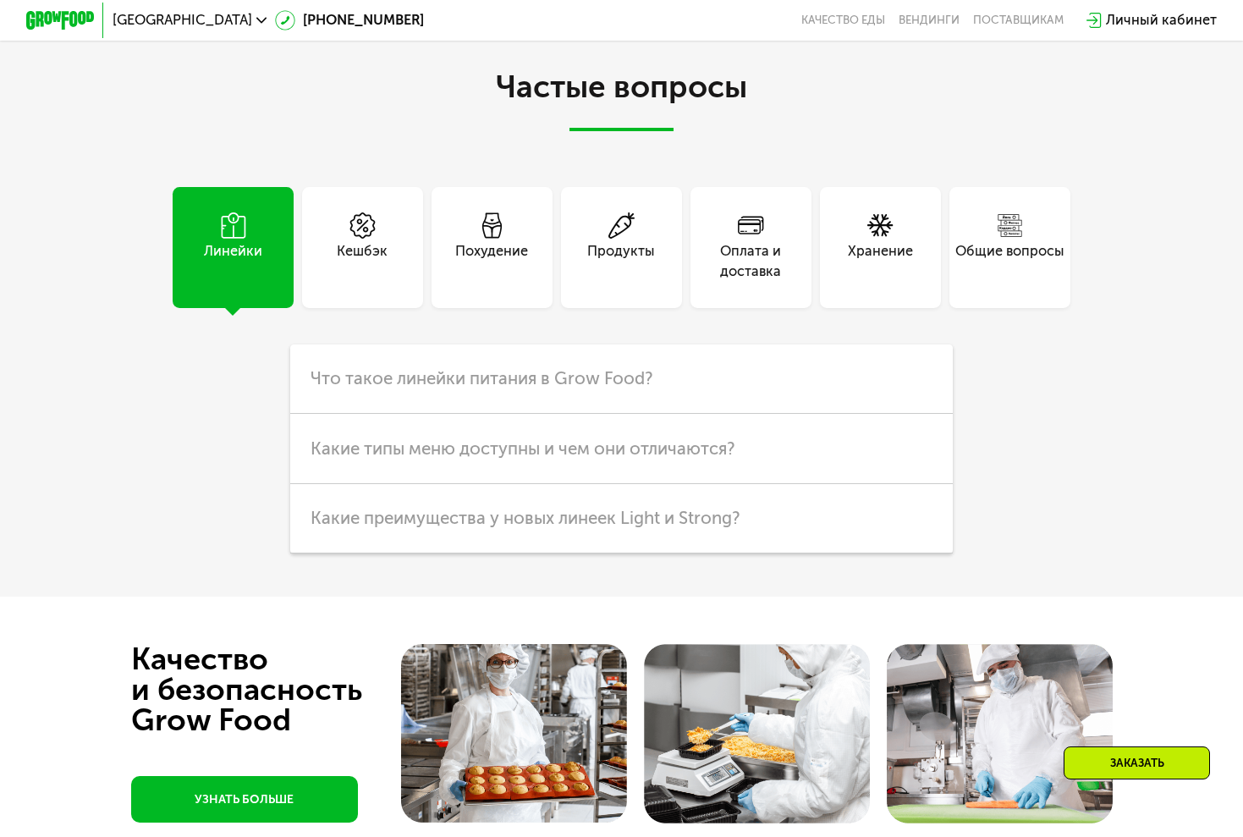
scroll to position [4219, 0]
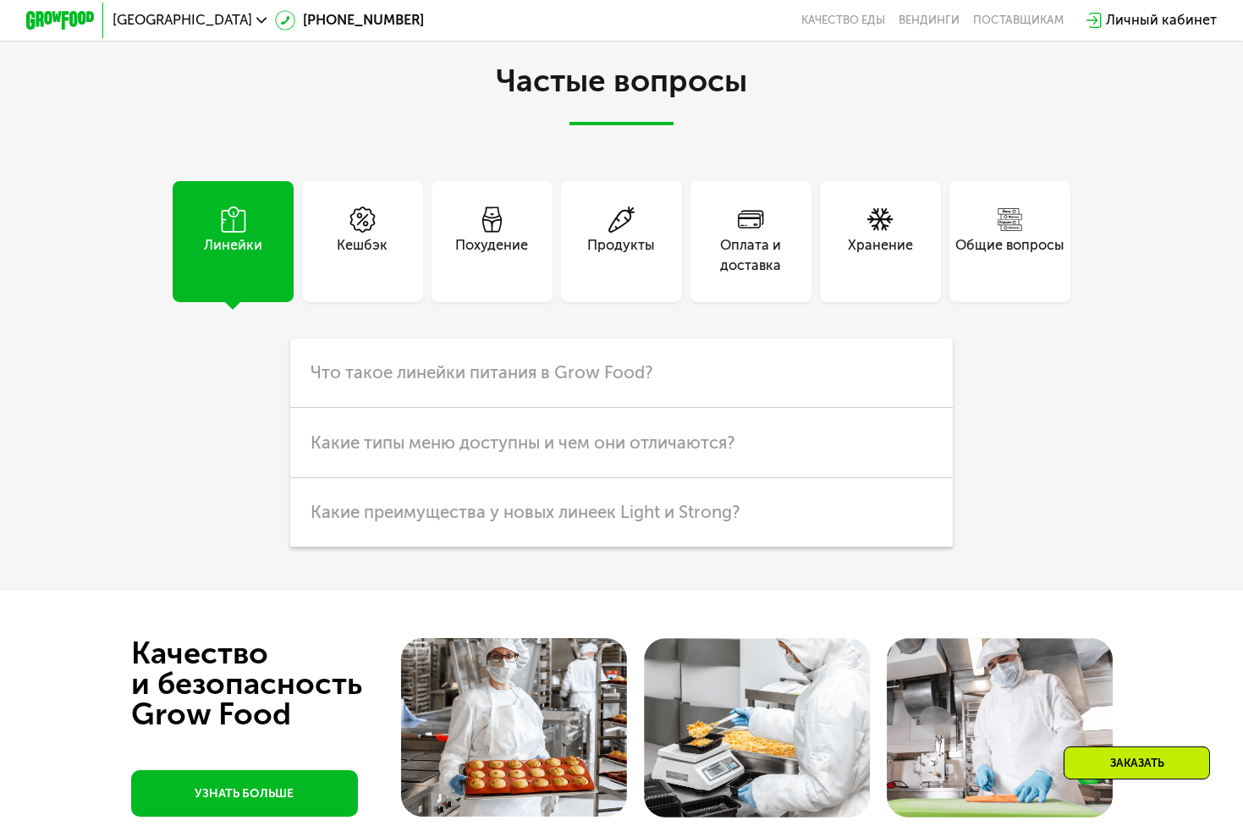
click at [458, 287] on div "Похудение" at bounding box center [492, 241] width 121 height 121
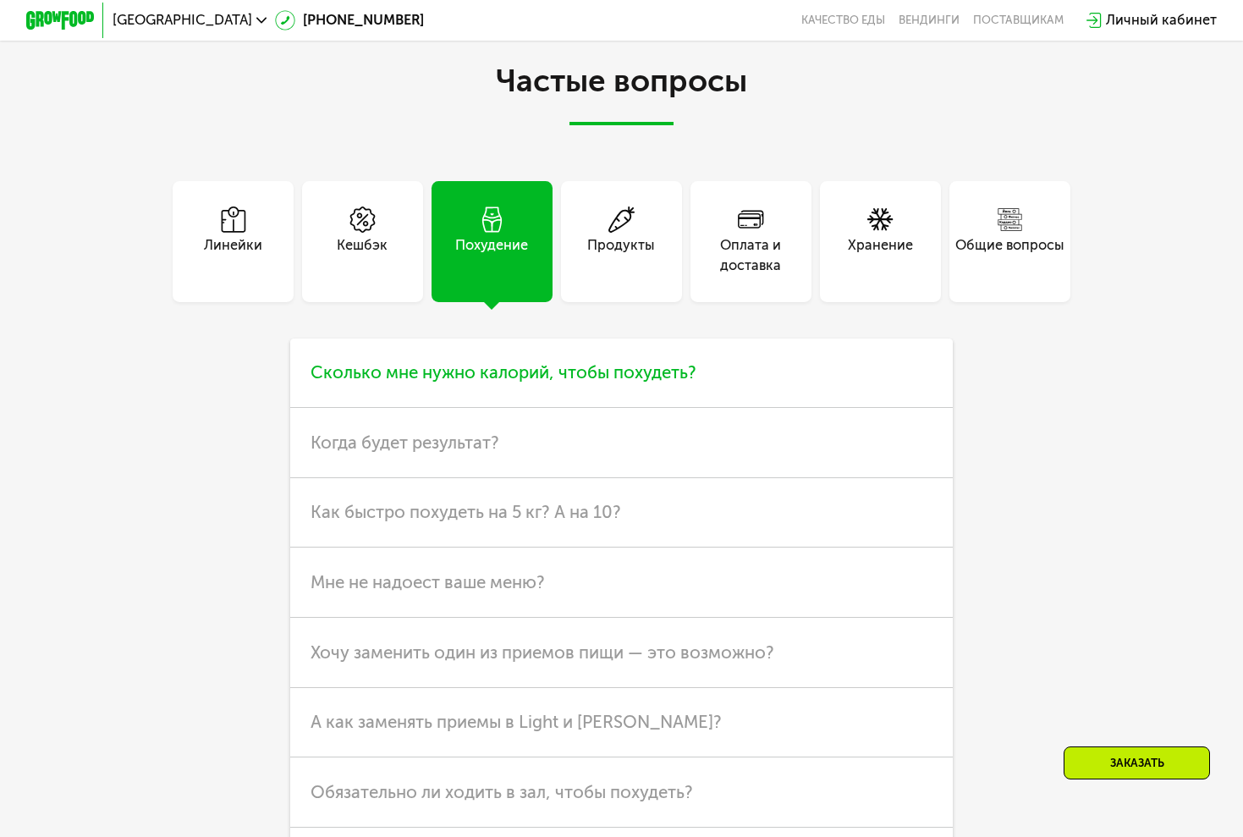
click at [402, 378] on h3 "Сколько мне нужно калорий, чтобы похудеть?" at bounding box center [621, 374] width 663 height 70
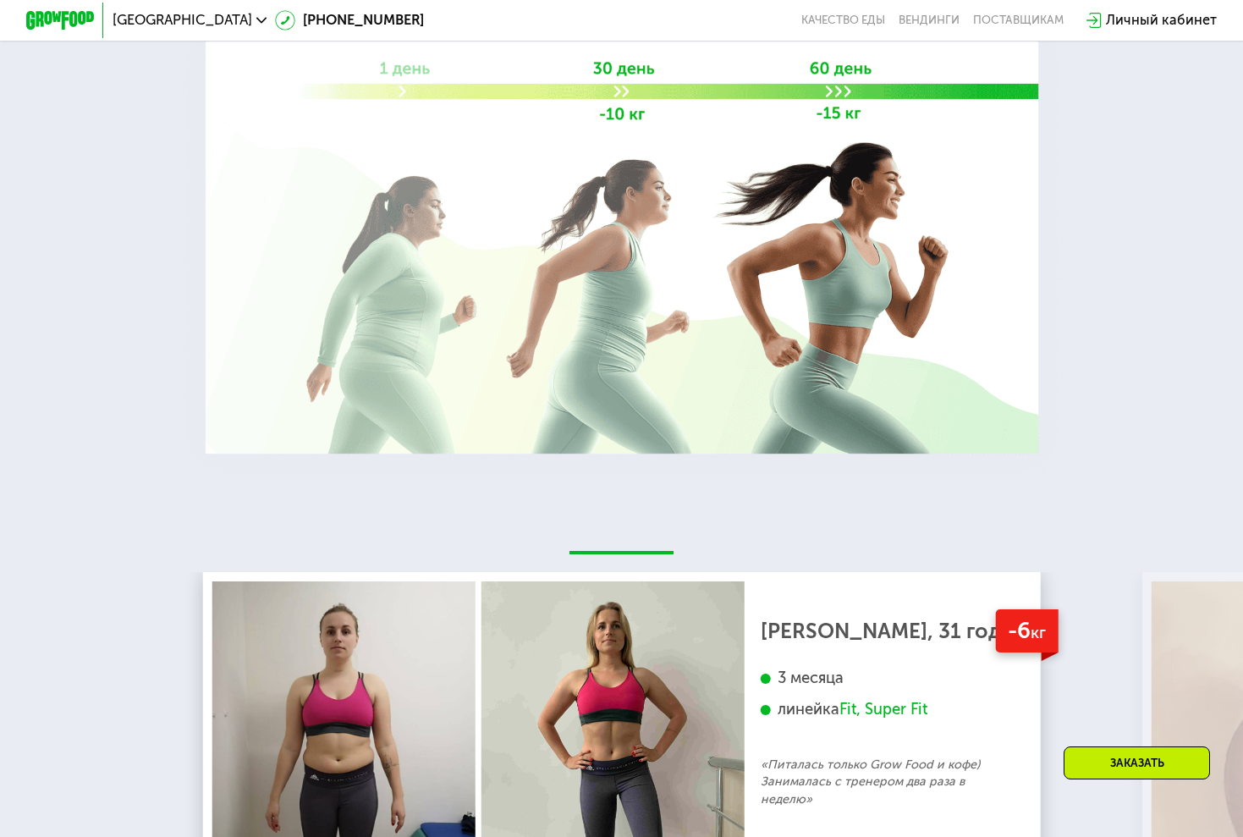
scroll to position [2527, 0]
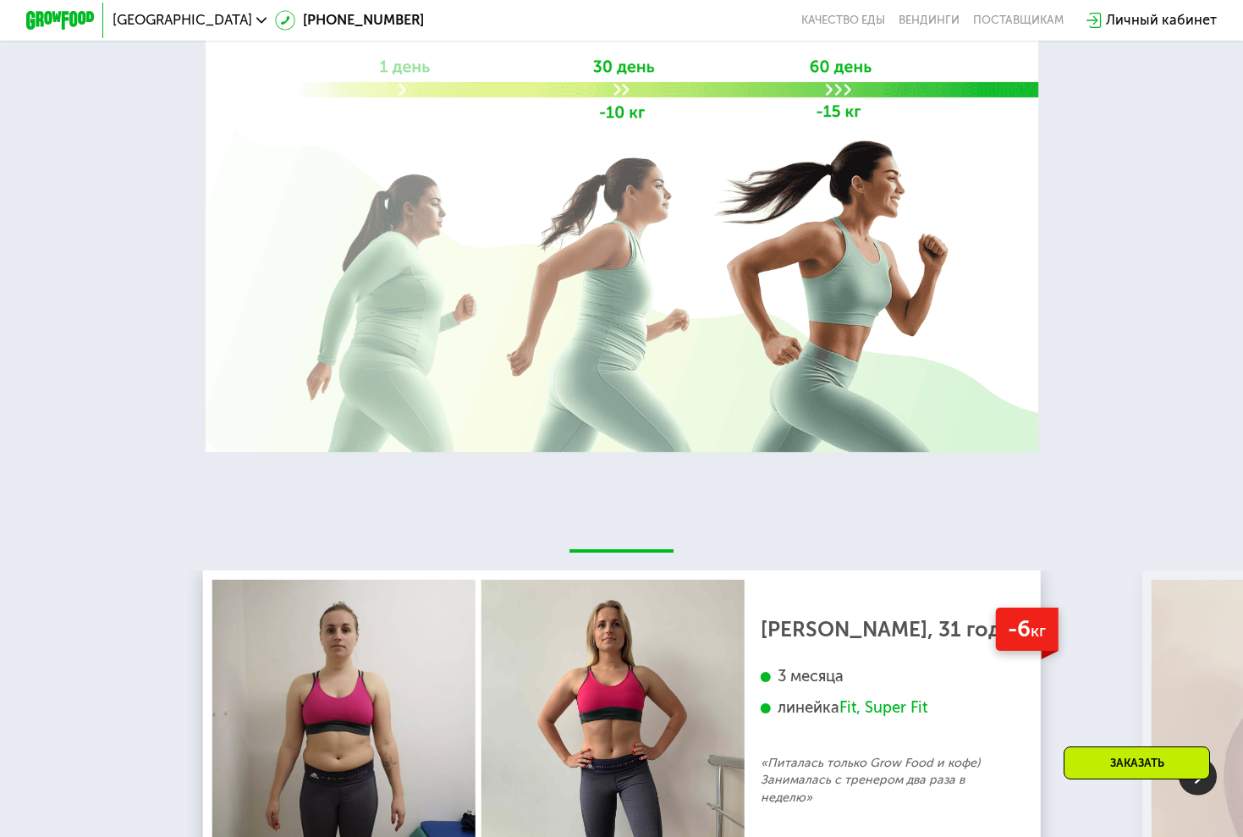
click at [781, 311] on img at bounding box center [622, 246] width 902 height 482
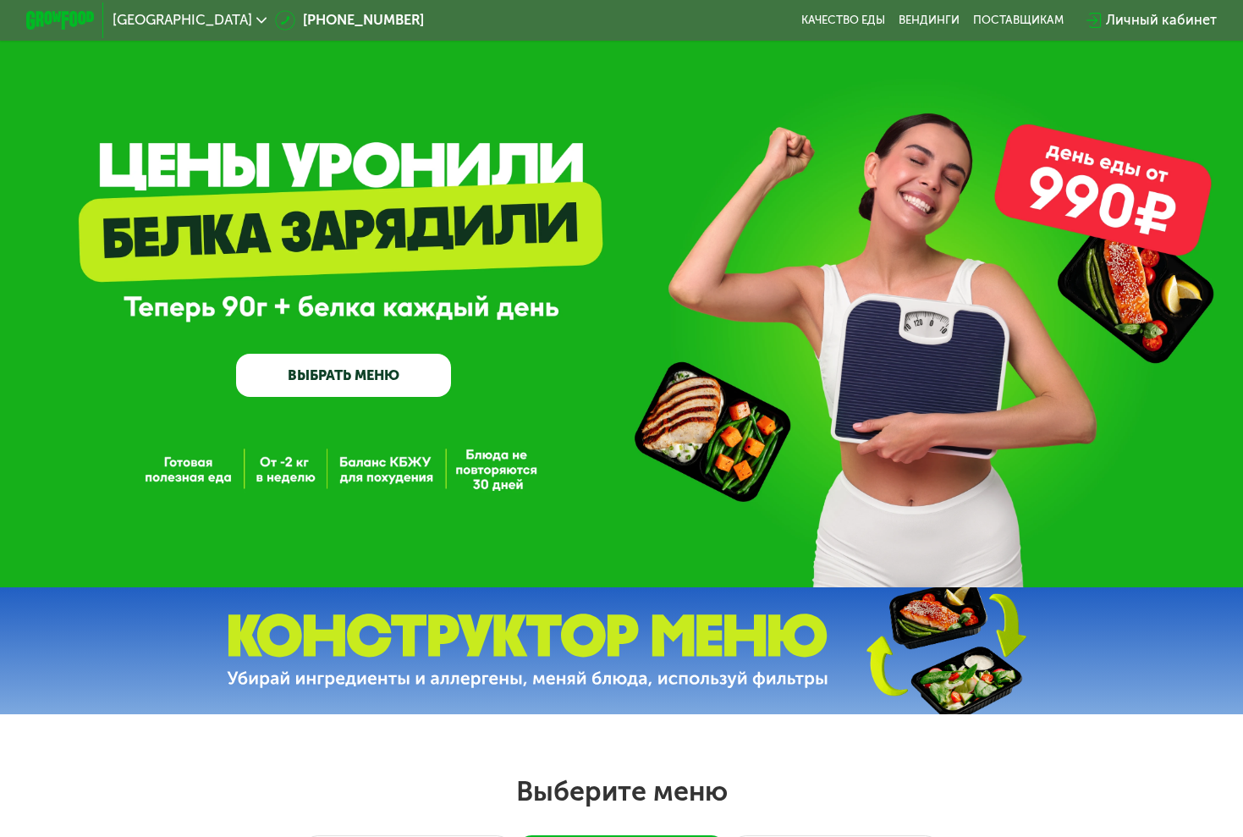
scroll to position [0, 0]
click at [882, 25] on link "Качество еды" at bounding box center [844, 21] width 84 height 14
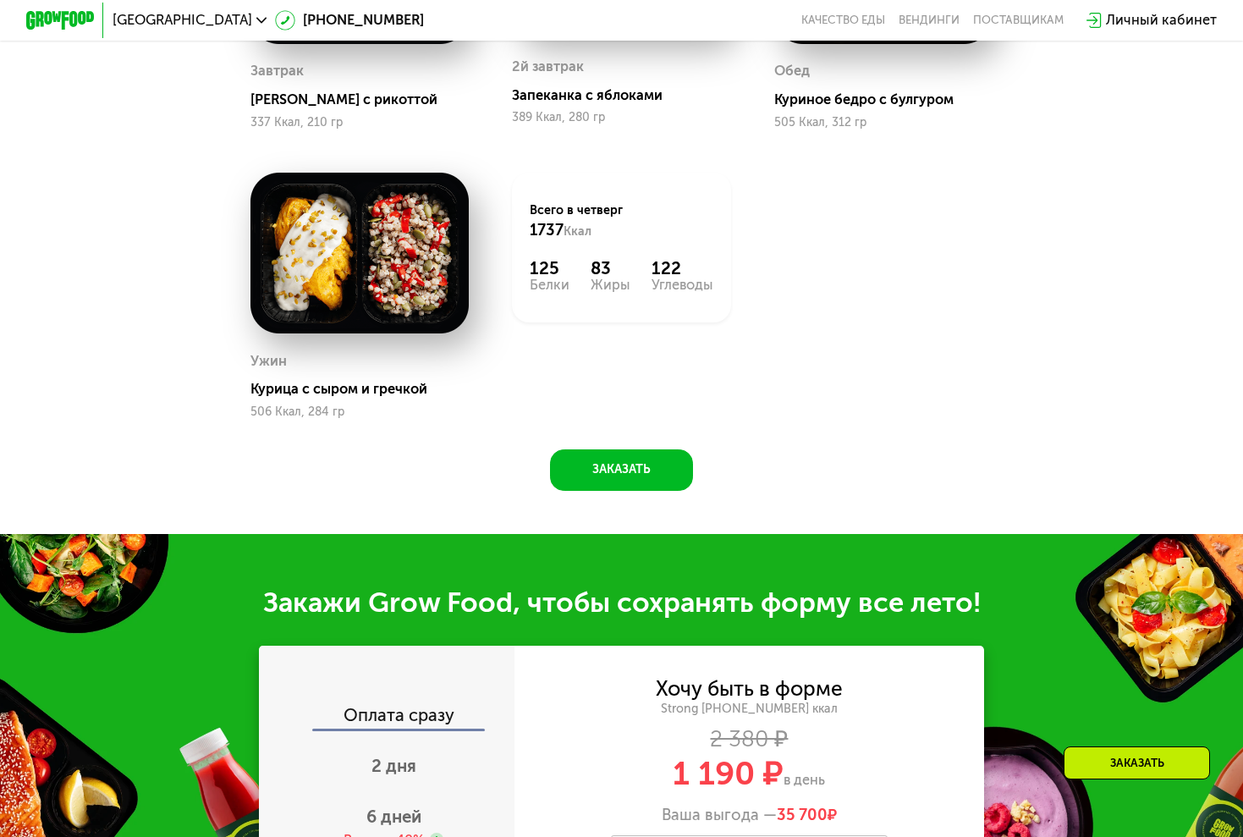
scroll to position [1315, 0]
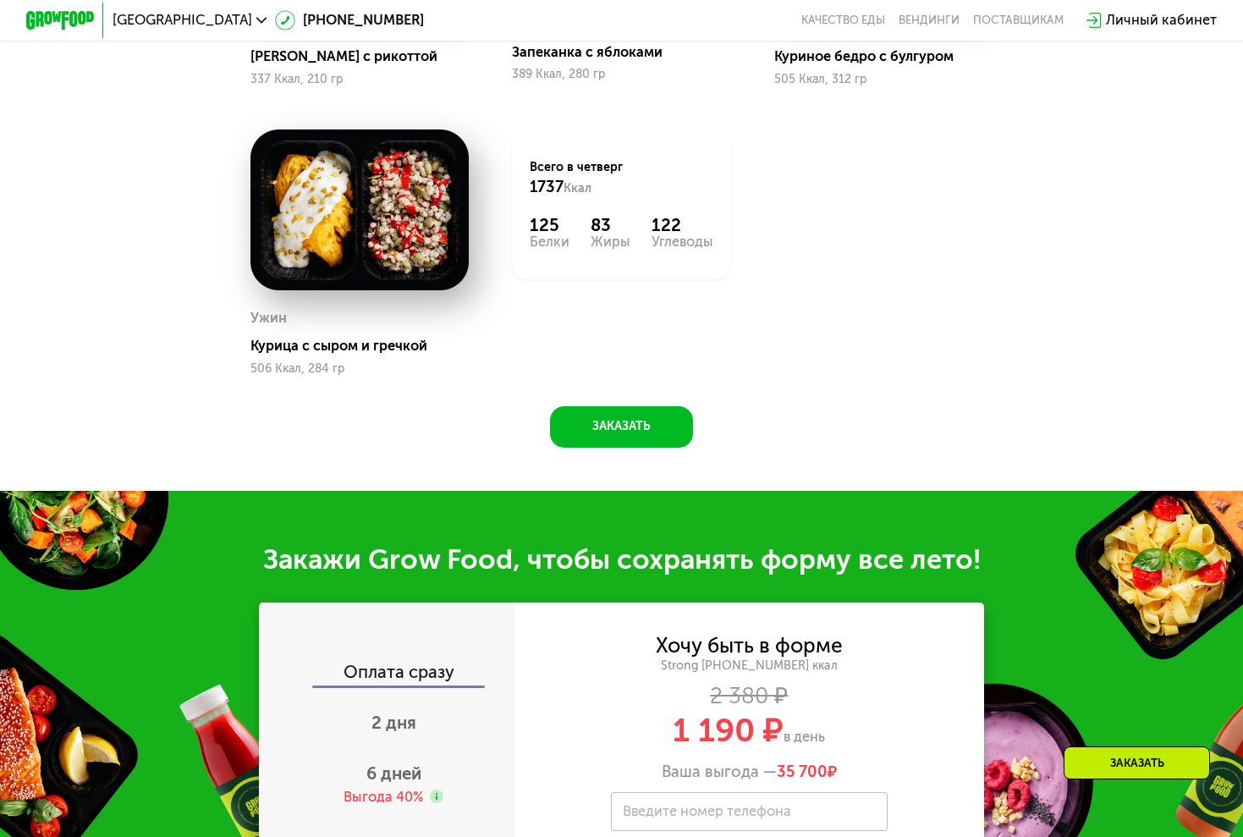
click at [657, 450] on div "Сбалансированное питание на каждый день Доставка: [DATE] Настроить меню чт 21.0…" at bounding box center [621, 55] width 1243 height 870
click at [653, 444] on button "Заказать" at bounding box center [621, 426] width 143 height 41
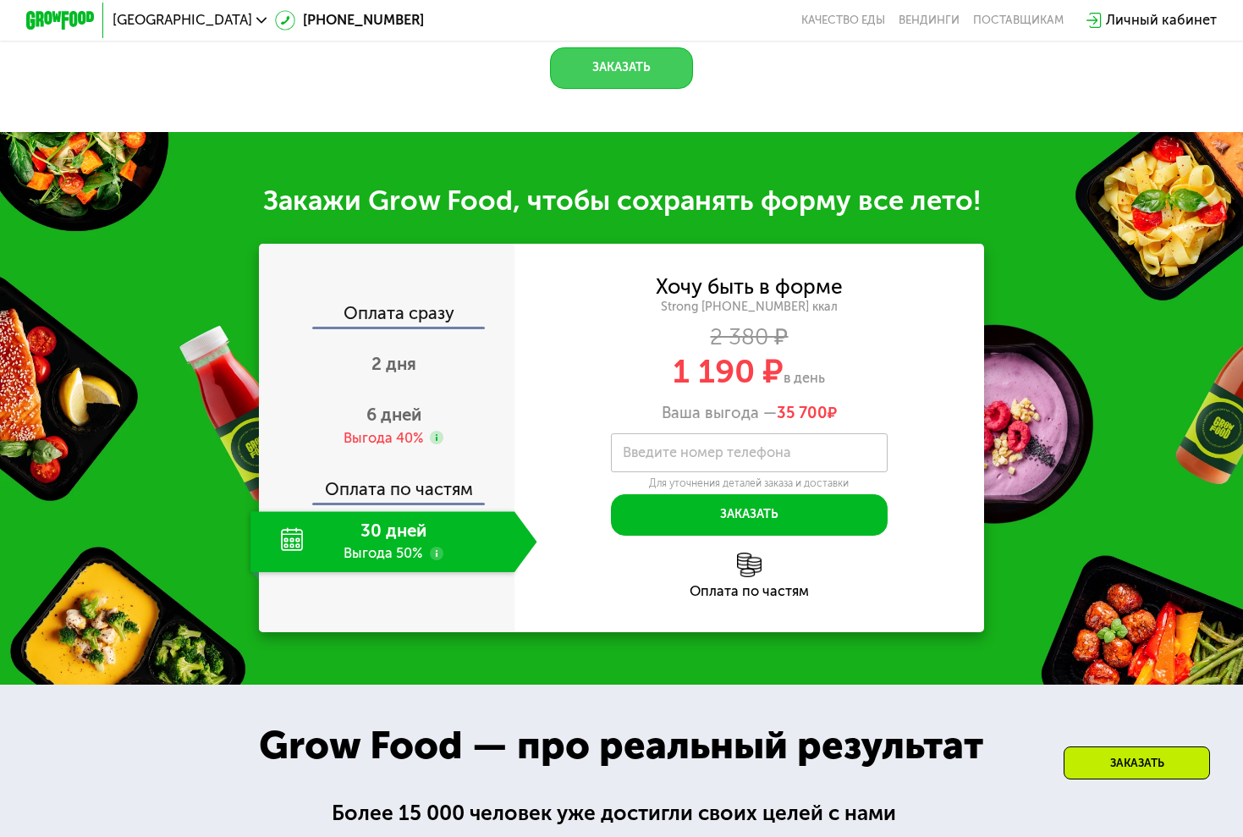
scroll to position [1803, 0]
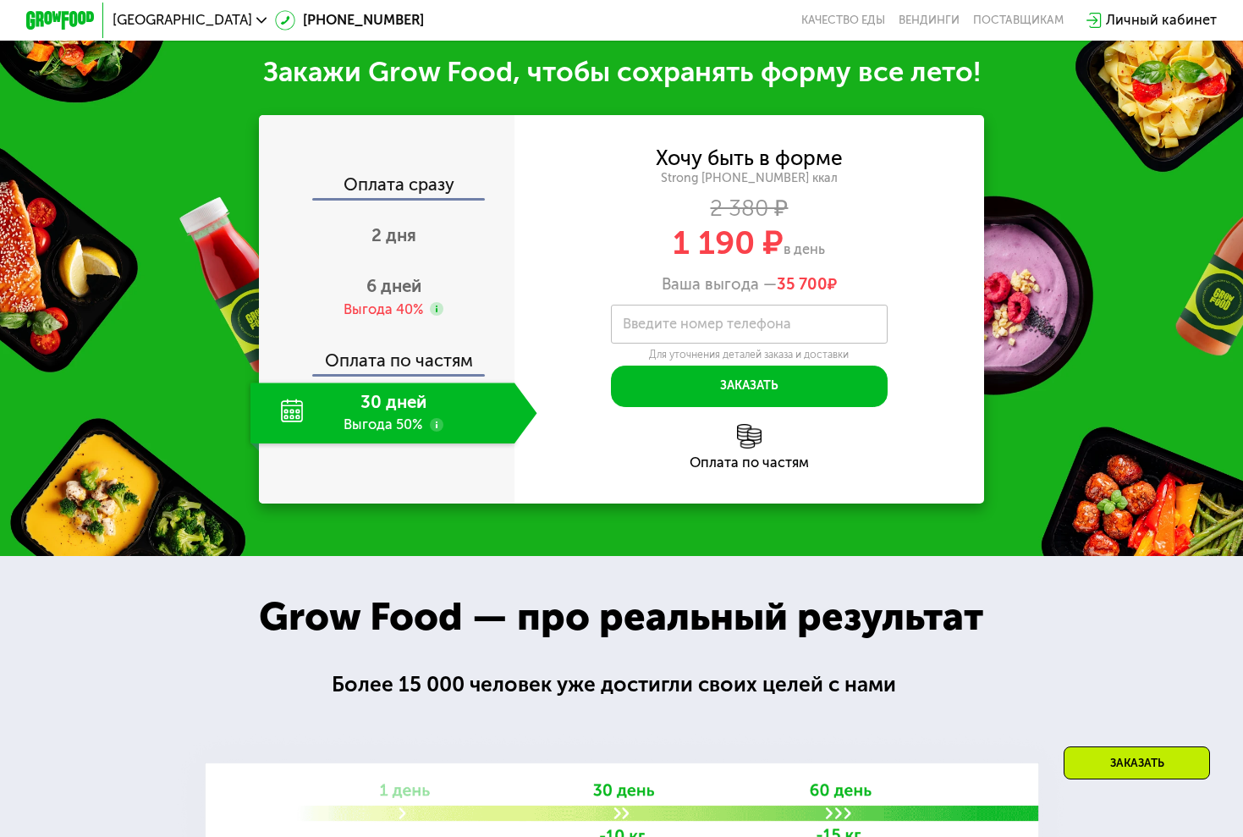
click at [441, 424] on use at bounding box center [437, 425] width 14 height 14
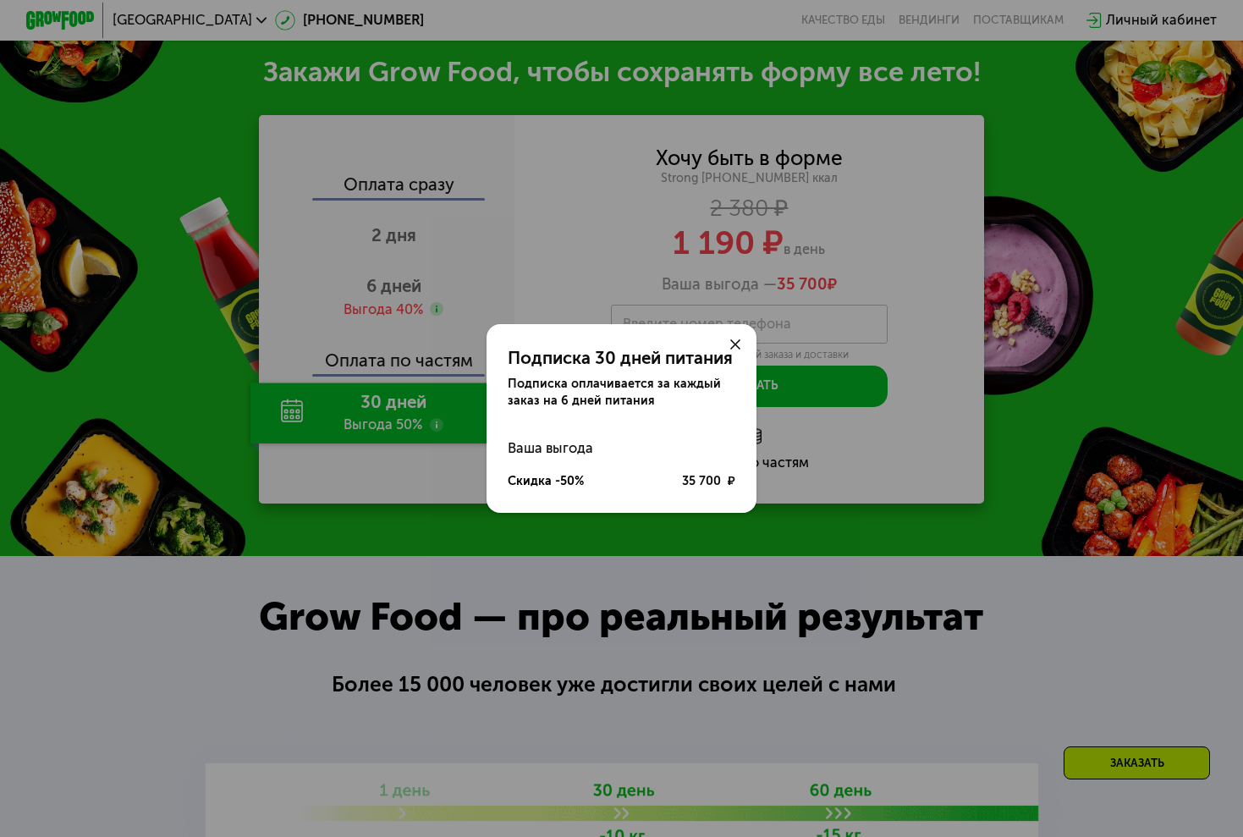
click at [733, 349] on use at bounding box center [735, 344] width 10 height 10
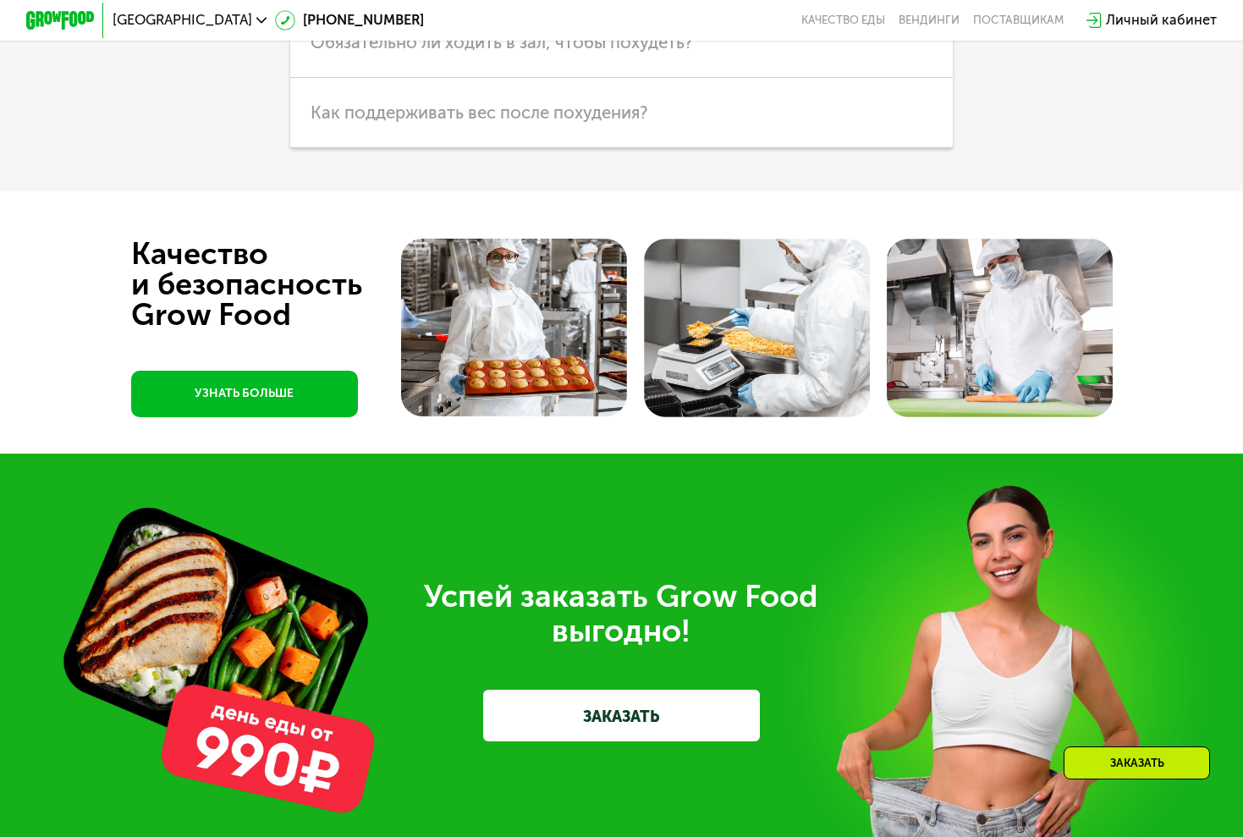
scroll to position [5101, 0]
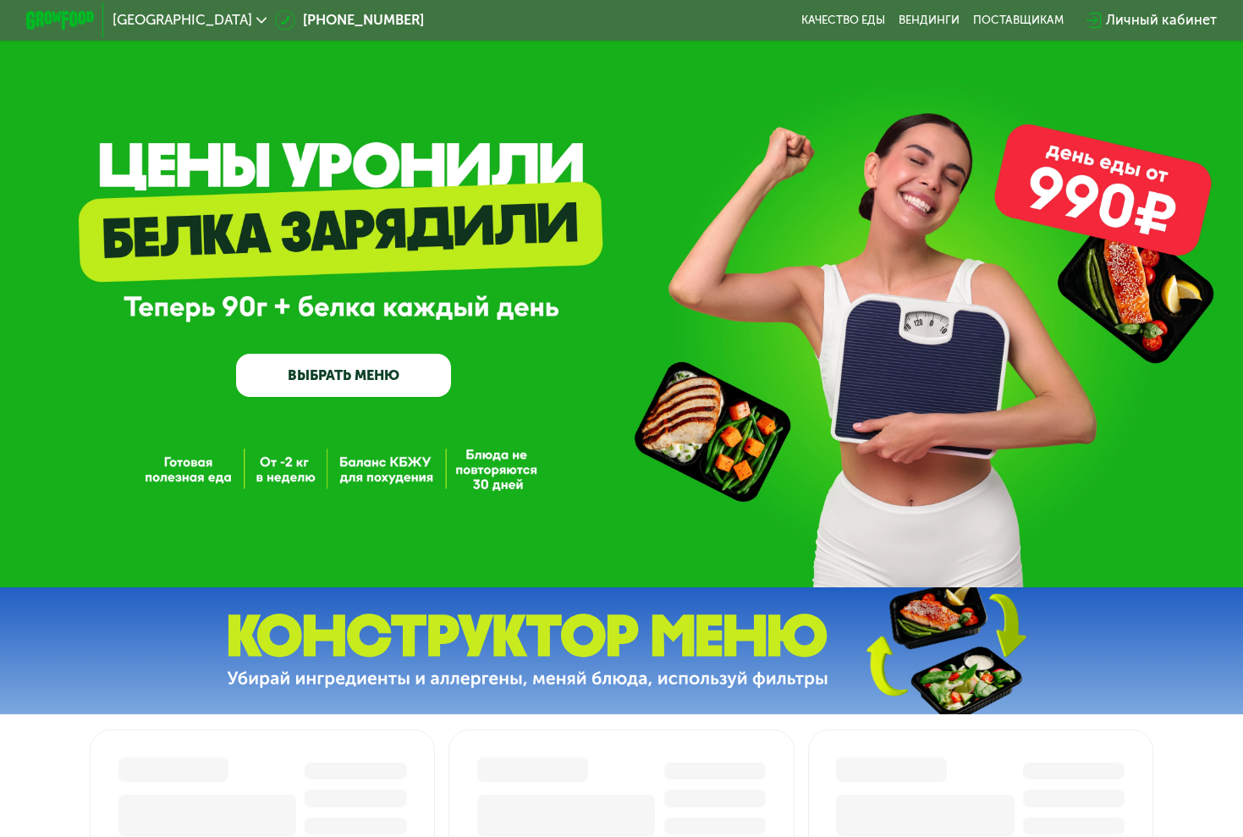
click at [294, 370] on link "ВЫБРАТЬ МЕНЮ" at bounding box center [343, 375] width 215 height 43
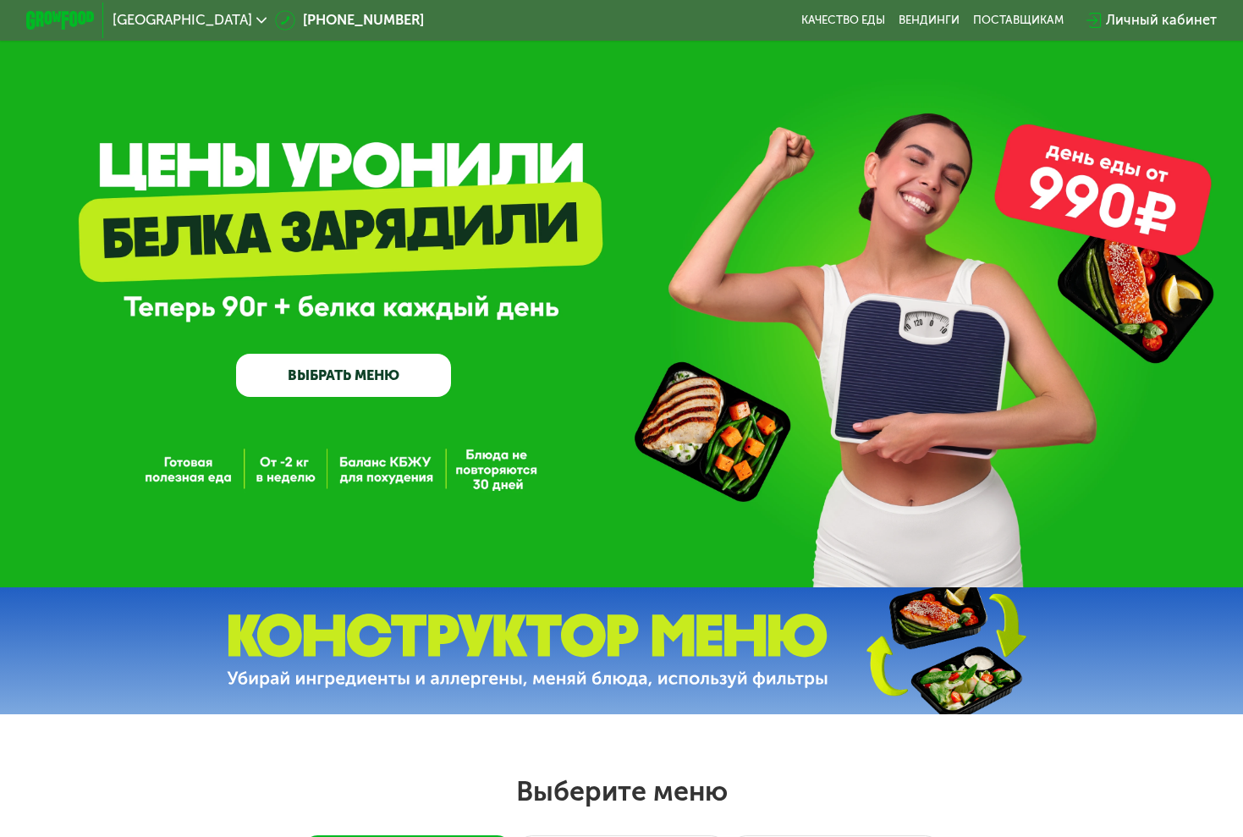
click at [322, 380] on link "ВЫБРАТЬ МЕНЮ" at bounding box center [343, 375] width 215 height 43
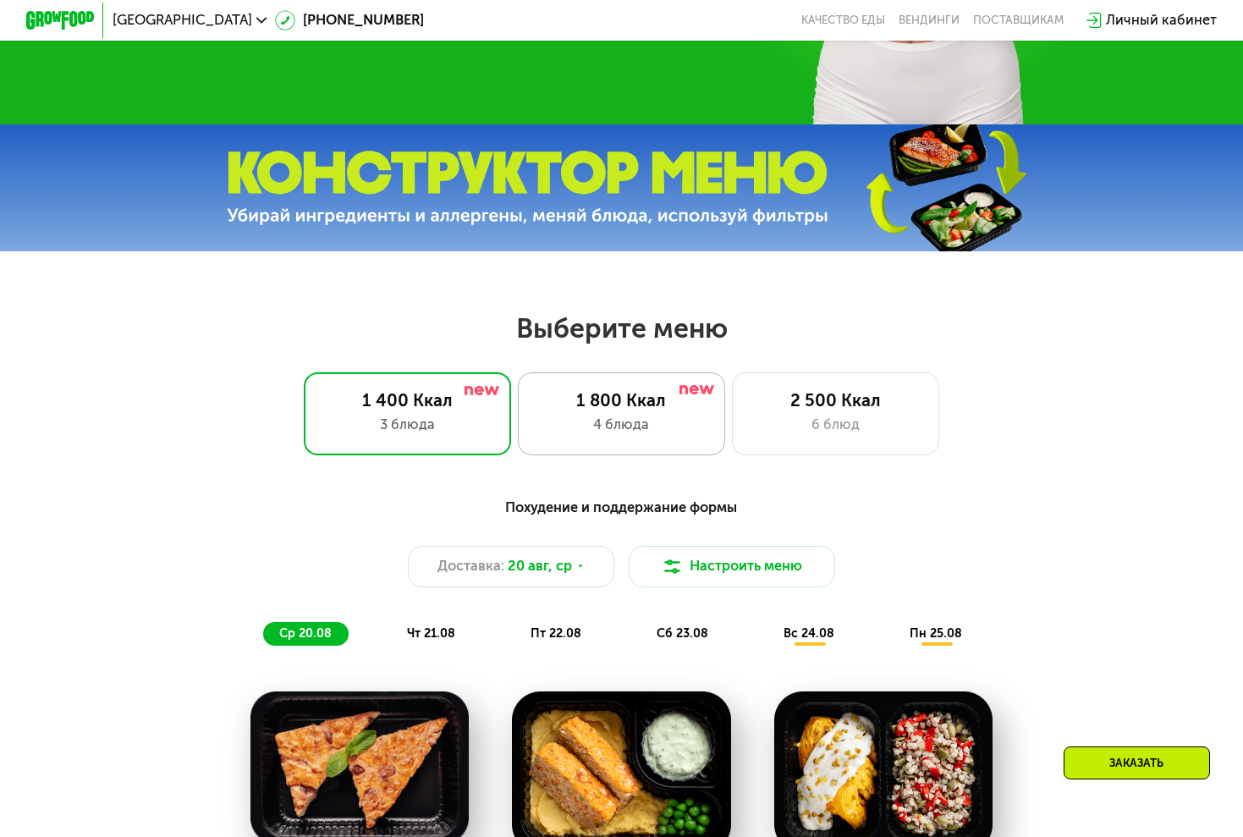
scroll to position [392, 0]
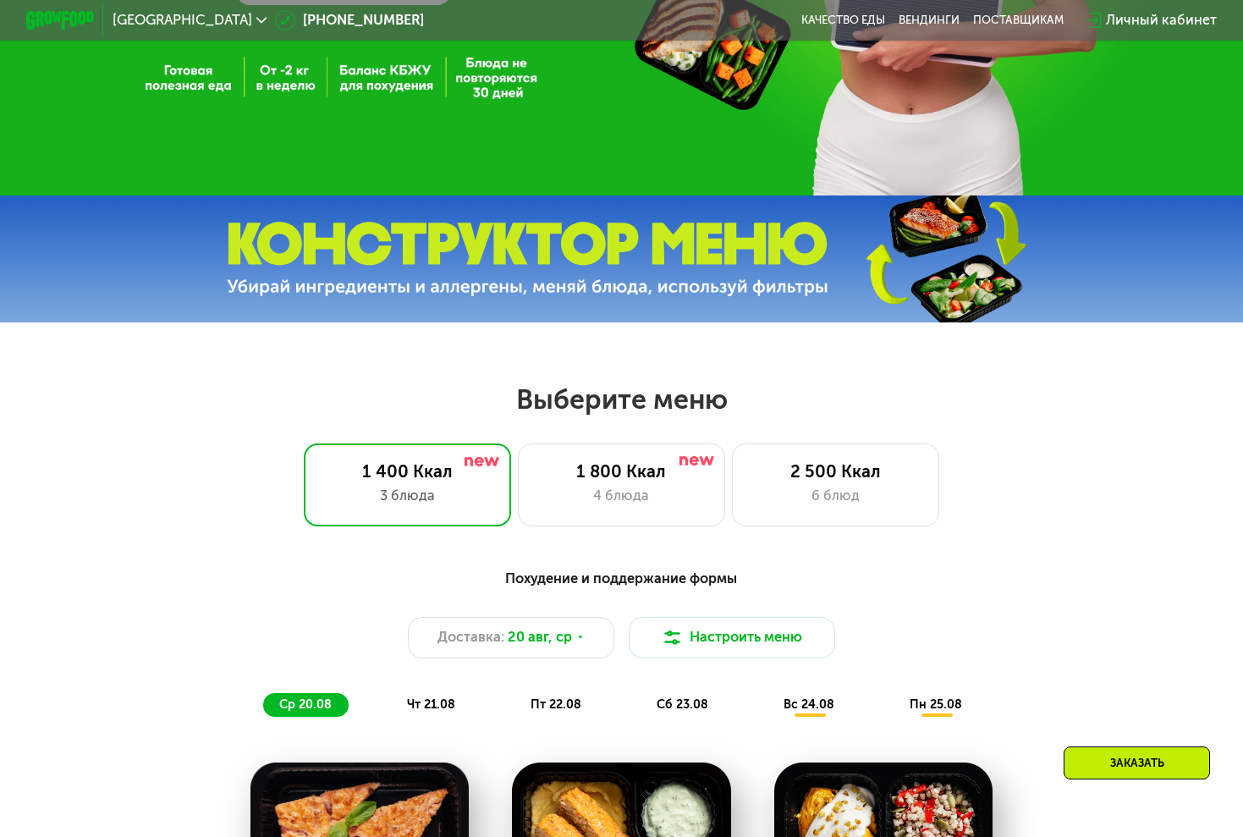
click at [524, 266] on img at bounding box center [528, 259] width 602 height 75
click at [775, 642] on button "Настроить меню" at bounding box center [732, 637] width 207 height 41
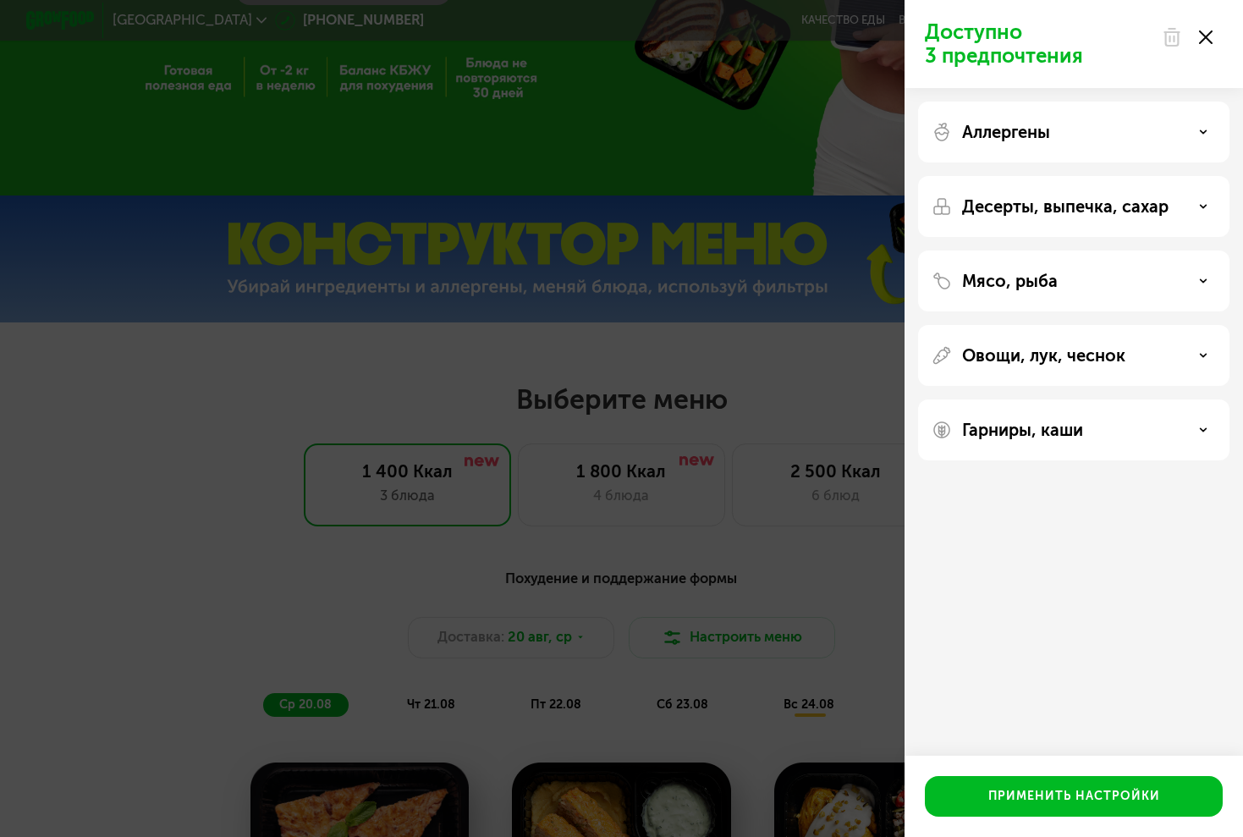
click at [996, 139] on p "Аллергены" at bounding box center [1006, 132] width 88 height 20
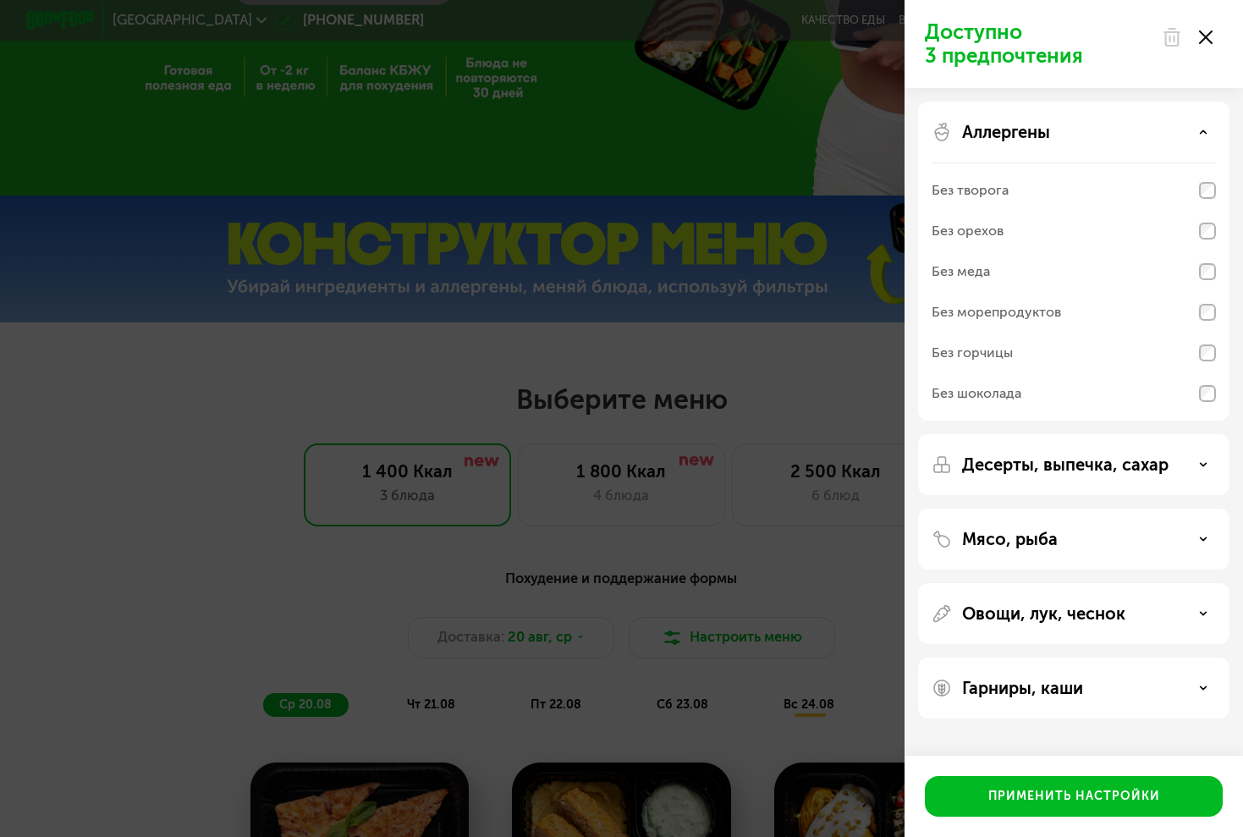
click at [996, 139] on p "Аллергены" at bounding box center [1006, 132] width 88 height 20
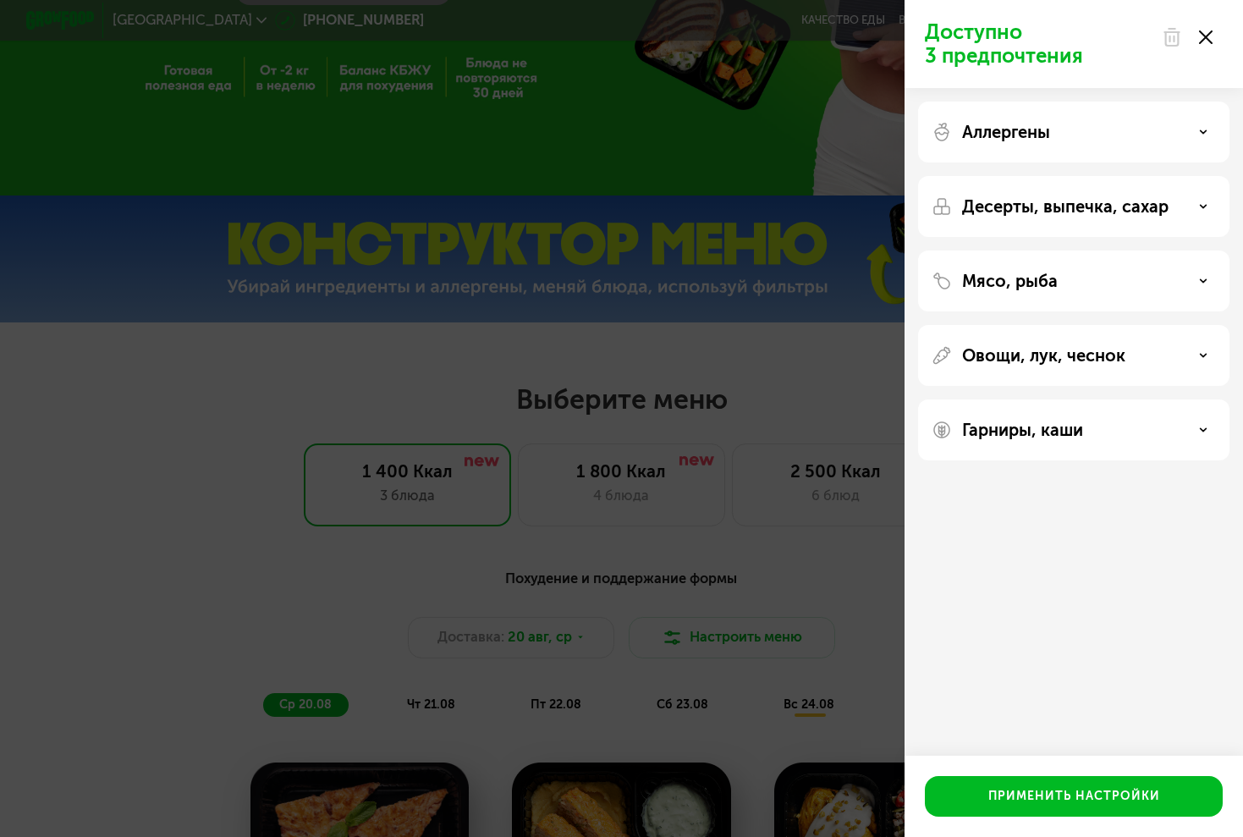
click at [1207, 30] on icon at bounding box center [1206, 37] width 14 height 14
